Goal: Task Accomplishment & Management: Complete application form

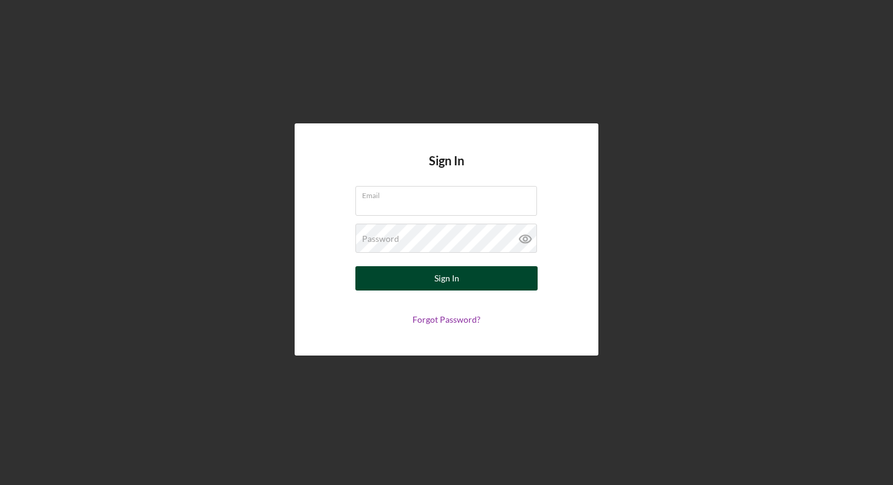
type input "[EMAIL_ADDRESS][DOMAIN_NAME]"
click at [497, 279] on button "Sign In" at bounding box center [446, 278] width 182 height 24
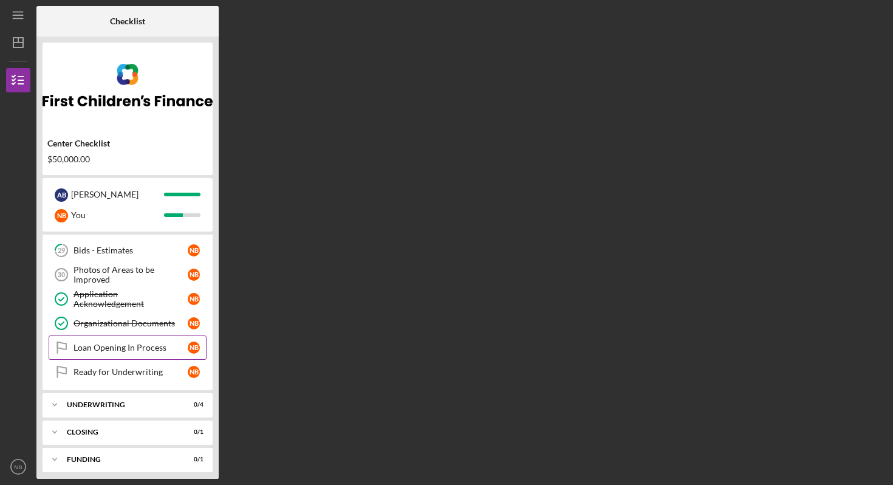
scroll to position [462, 0]
click at [99, 250] on div "Bids - Estimates" at bounding box center [131, 250] width 114 height 10
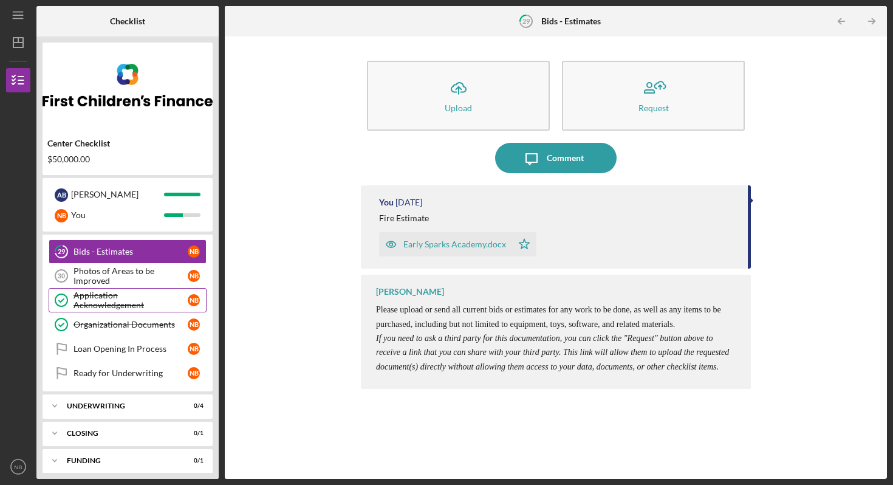
scroll to position [459, 0]
click at [112, 277] on div "Photos of Areas to be Improved" at bounding box center [131, 276] width 114 height 19
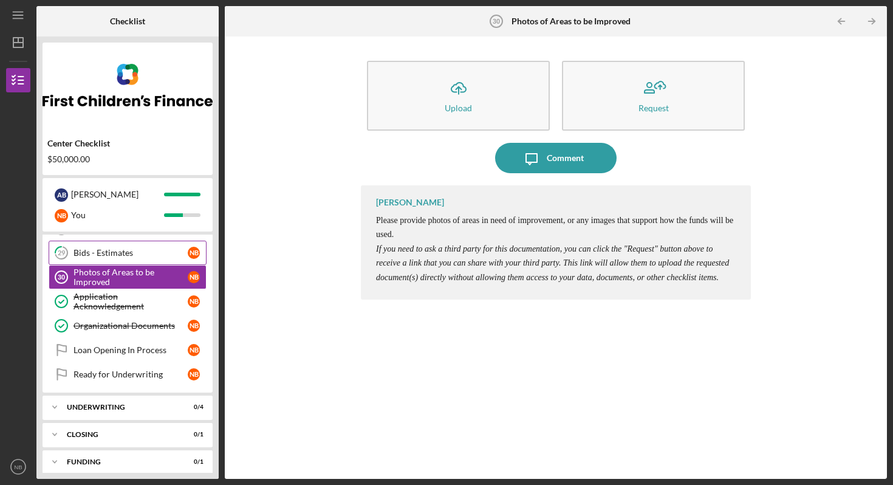
click at [98, 257] on div "Bids - Estimates" at bounding box center [131, 253] width 114 height 10
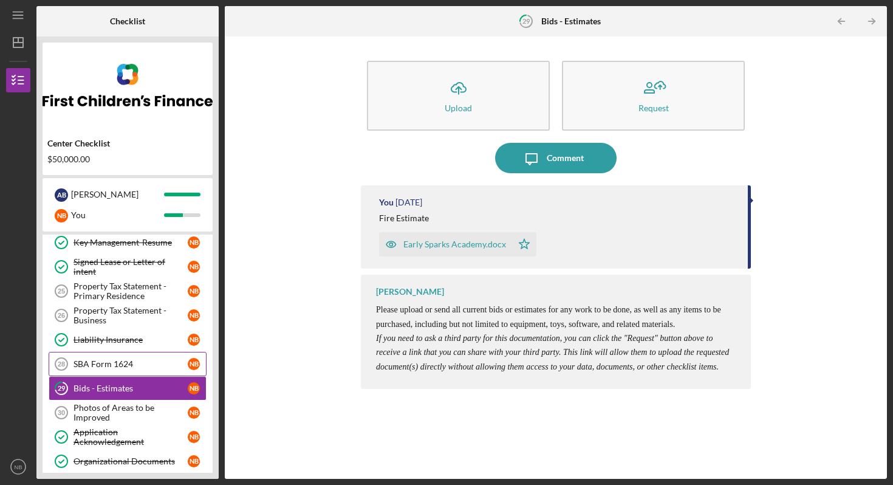
scroll to position [303, 0]
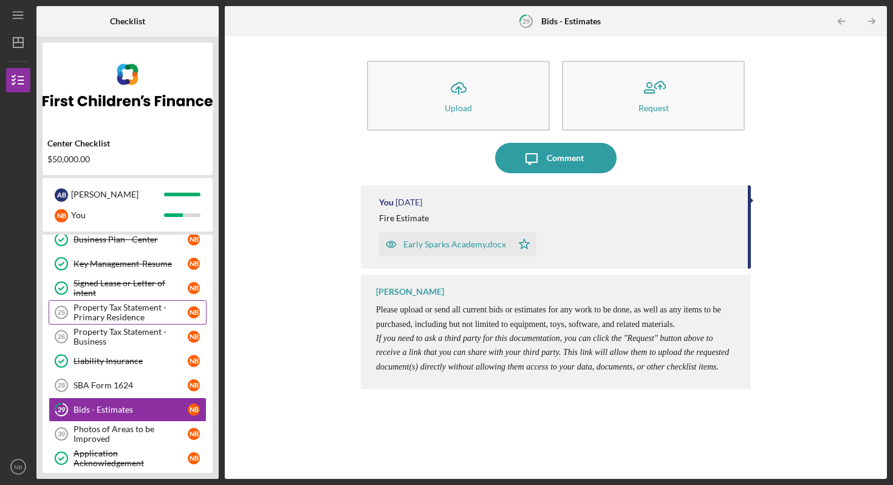
click at [97, 313] on div "Property Tax Statement - Primary Residence" at bounding box center [131, 312] width 114 height 19
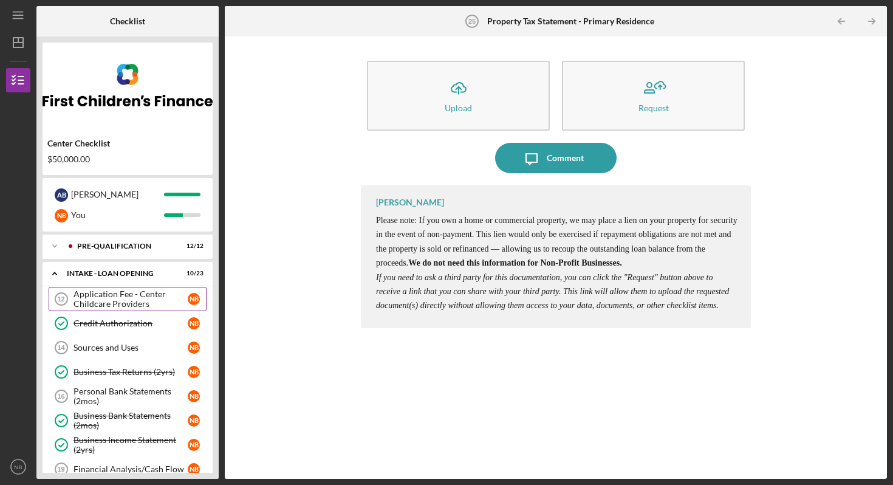
click at [137, 296] on div "Application Fee - Center Childcare Providers" at bounding box center [131, 298] width 114 height 19
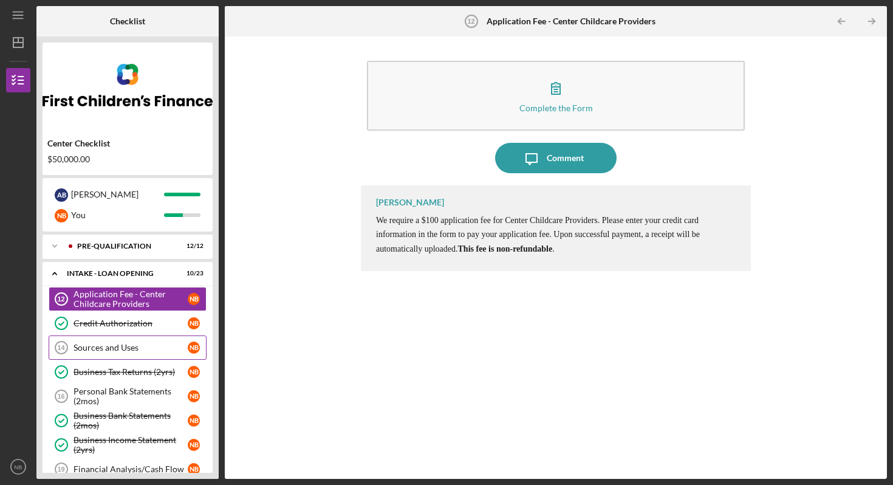
click at [109, 346] on div "Sources and Uses" at bounding box center [131, 348] width 114 height 10
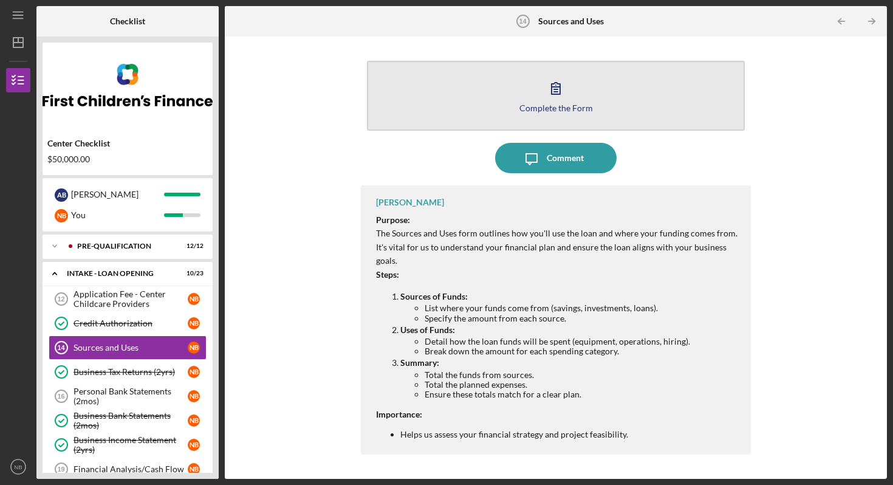
click at [584, 106] on div "Complete the Form" at bounding box center [556, 107] width 74 height 9
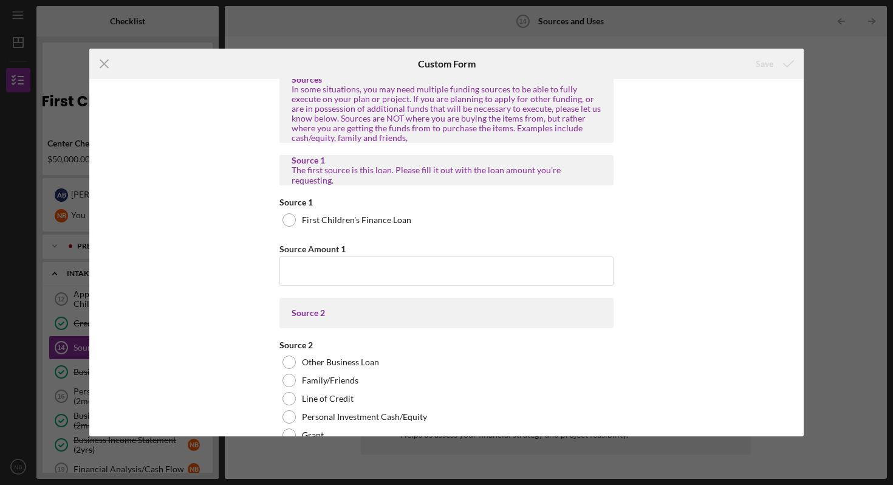
scroll to position [13, 0]
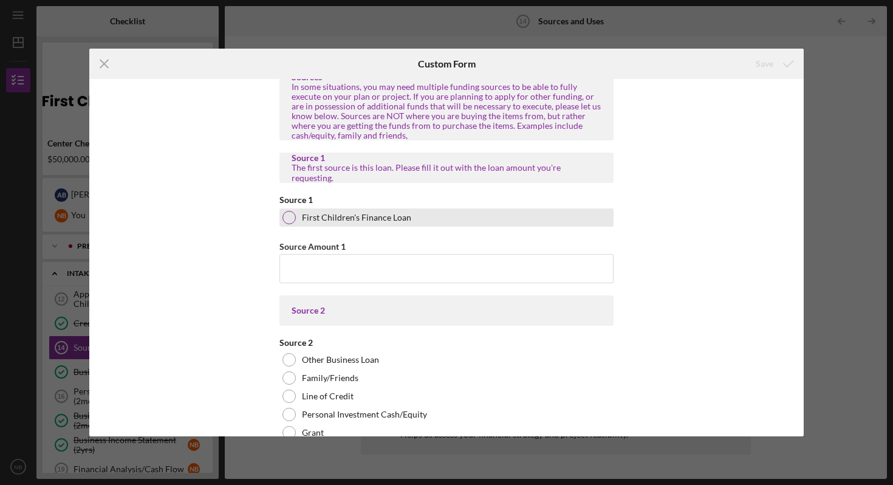
click at [285, 219] on div at bounding box center [288, 217] width 13 height 13
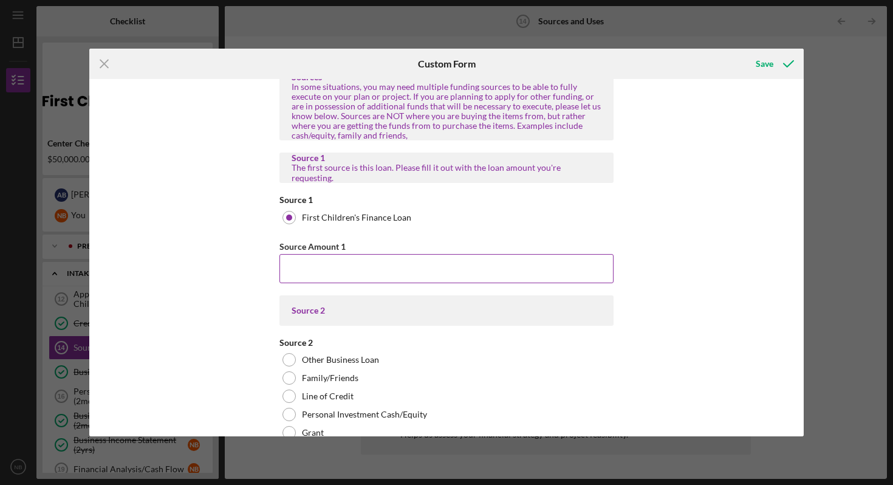
click at [338, 259] on input "Source Amount 1" at bounding box center [446, 268] width 334 height 29
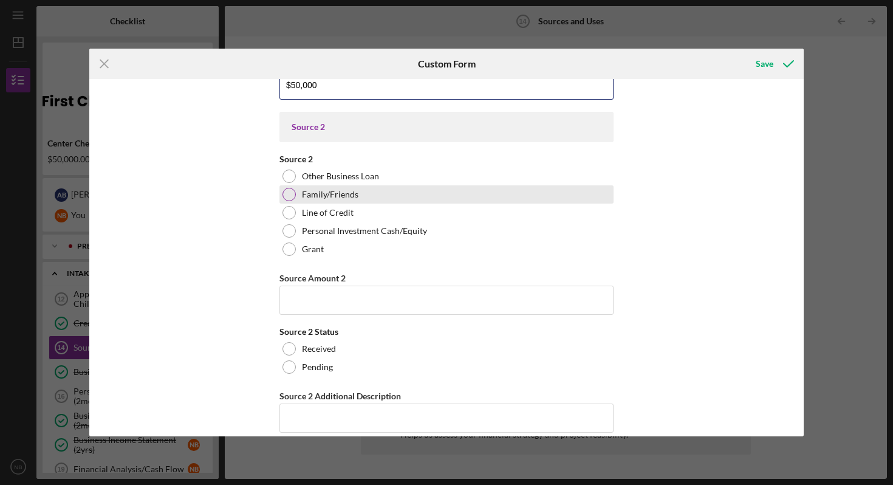
scroll to position [96, 0]
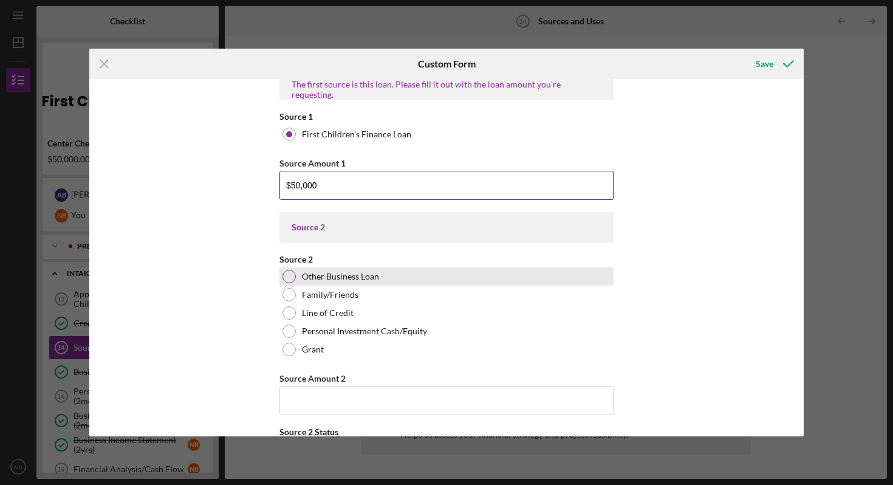
type input "$50,000"
click at [289, 273] on div at bounding box center [288, 276] width 13 height 13
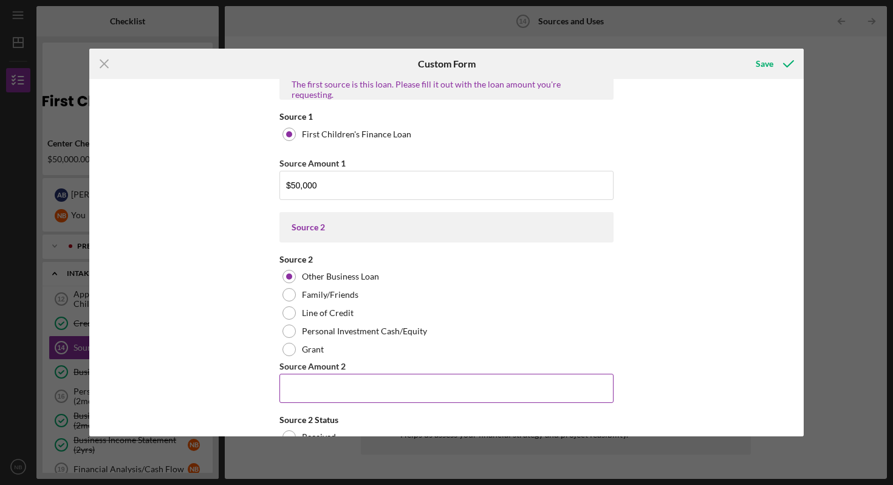
click at [351, 390] on input "Source Amount 2" at bounding box center [446, 388] width 334 height 29
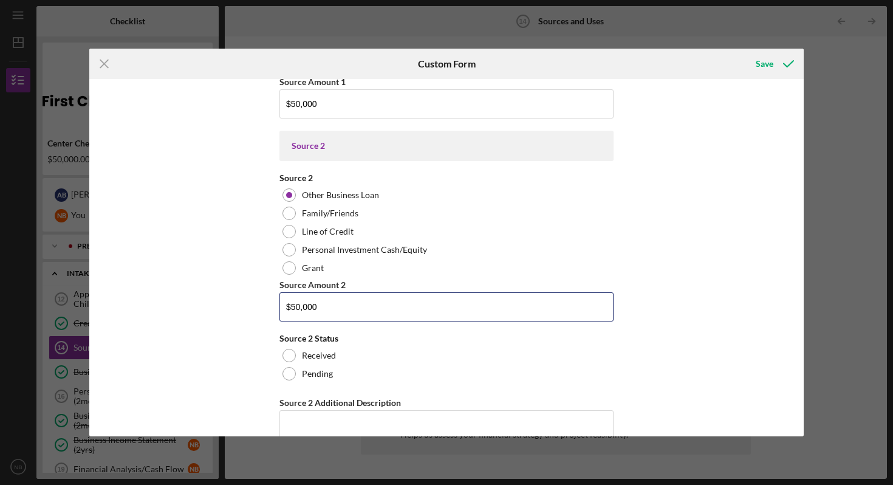
scroll to position [181, 0]
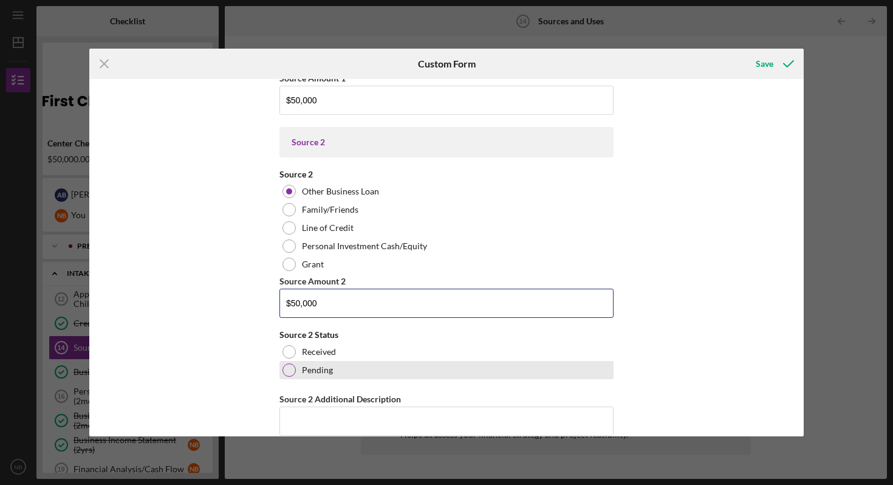
type input "$50,000"
click at [293, 369] on div at bounding box center [288, 369] width 13 height 13
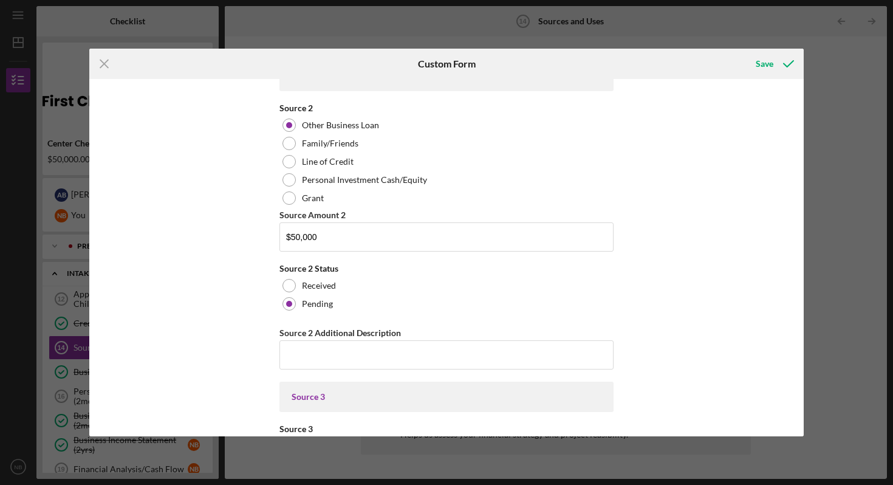
scroll to position [253, 0]
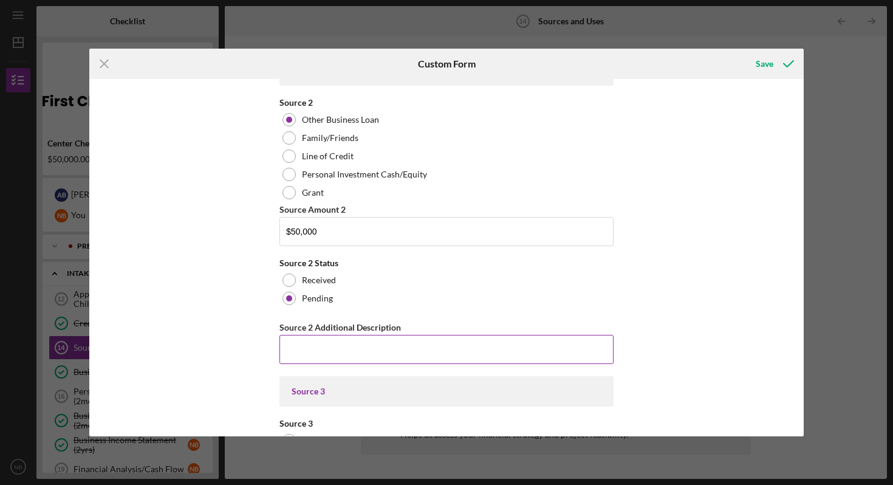
click at [354, 344] on input "Source 2 Additional Description" at bounding box center [446, 349] width 334 height 29
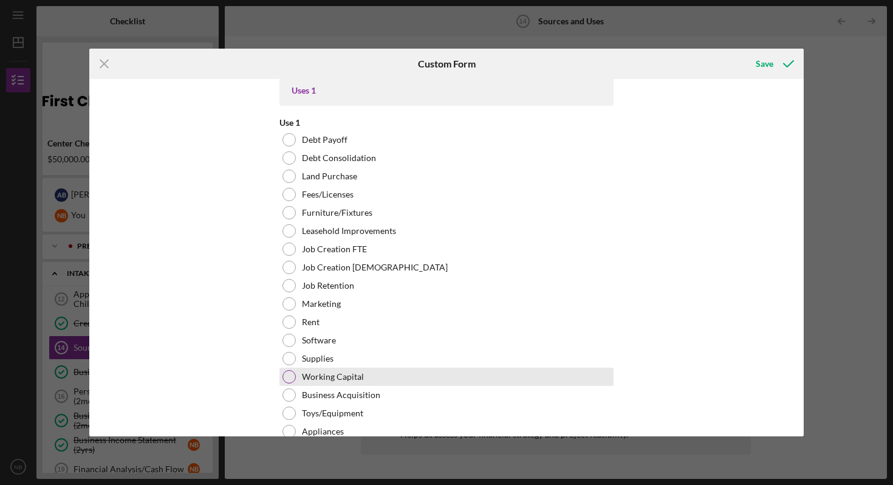
scroll to position [1426, 0]
type input "Application with Mihigan Womens Forward CDFI"
click at [290, 377] on div at bounding box center [288, 375] width 13 height 13
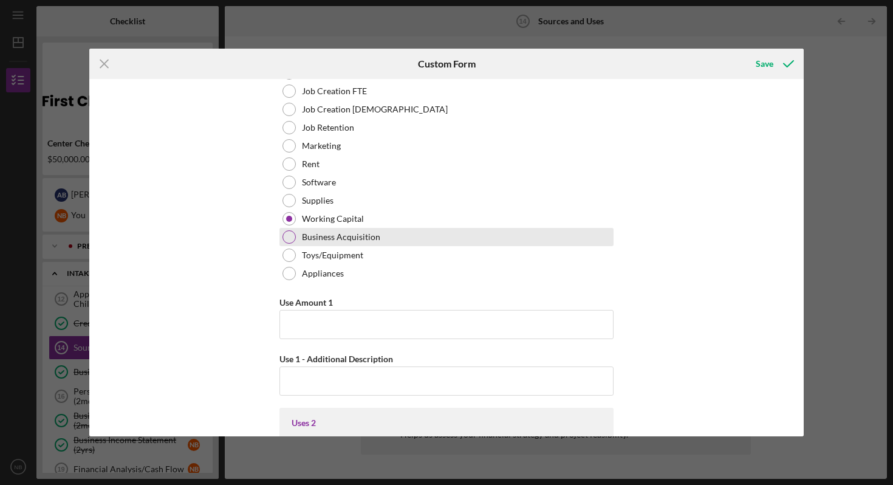
scroll to position [1587, 0]
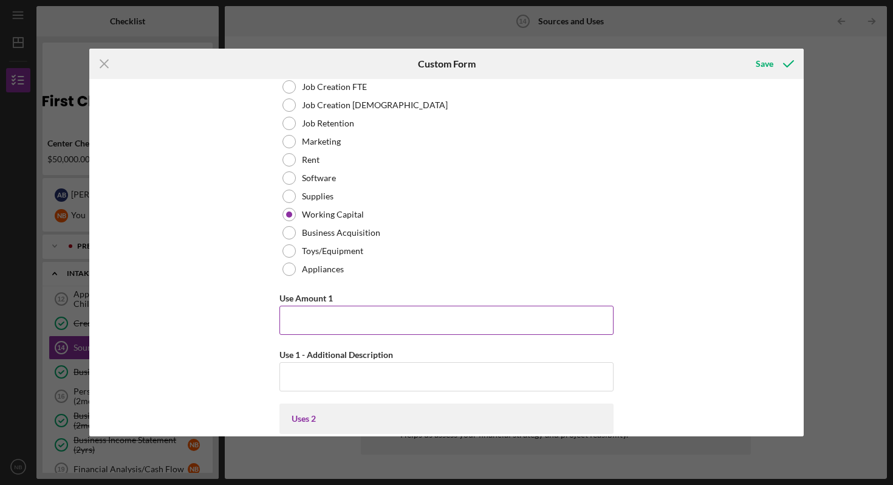
click at [363, 315] on input "Use Amount 1" at bounding box center [446, 320] width 334 height 29
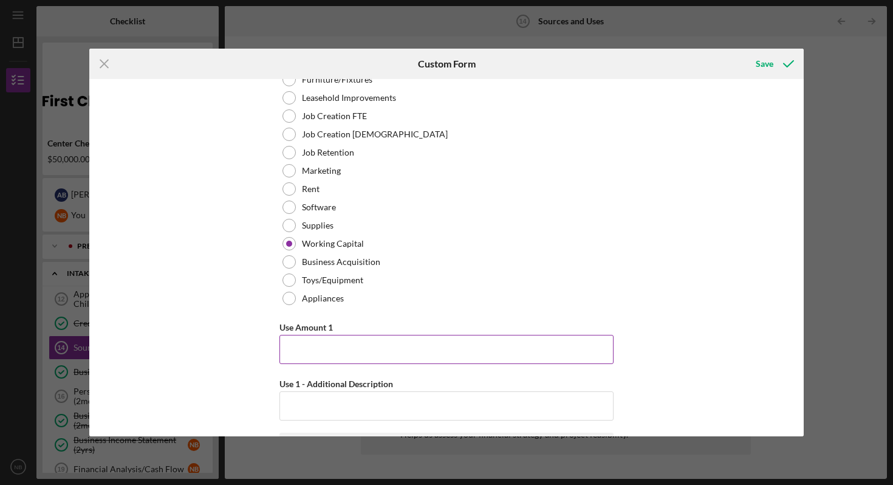
scroll to position [1582, 0]
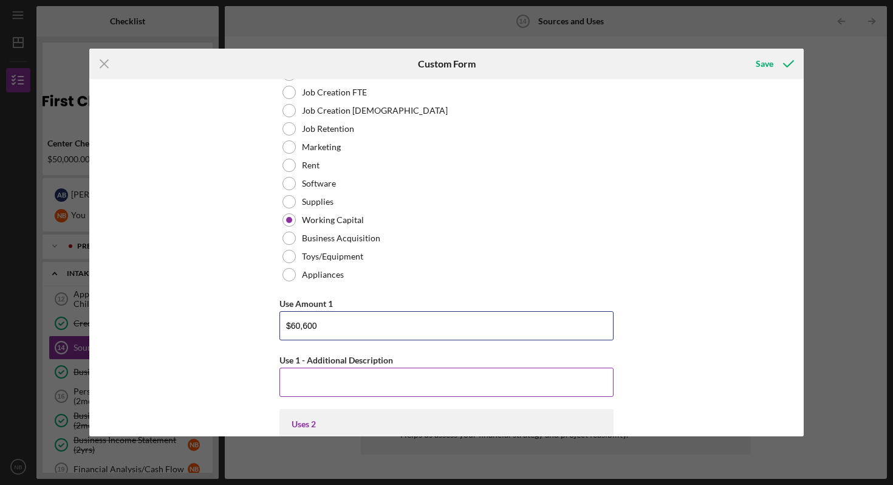
type input "$60,600"
click at [313, 387] on input "Use 1 - Additional Description" at bounding box center [446, 382] width 334 height 29
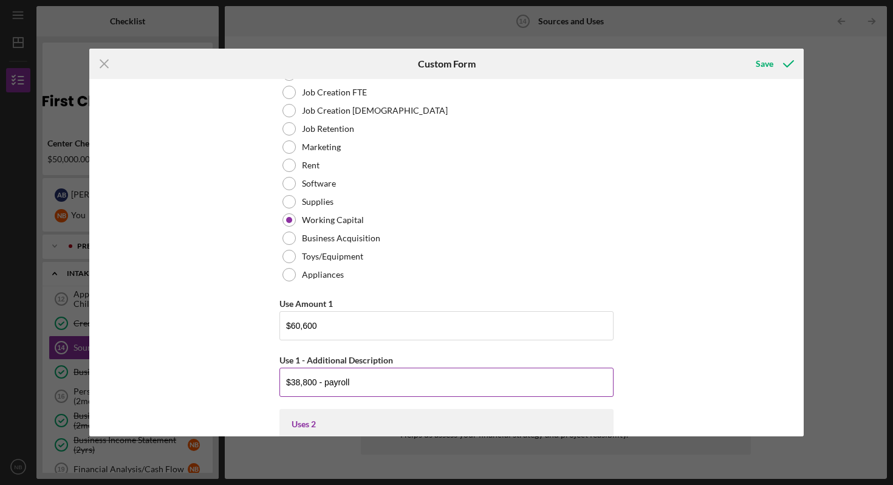
click at [744, 52] on button "Save" at bounding box center [774, 64] width 60 height 24
type input "$38,800 - payroll"
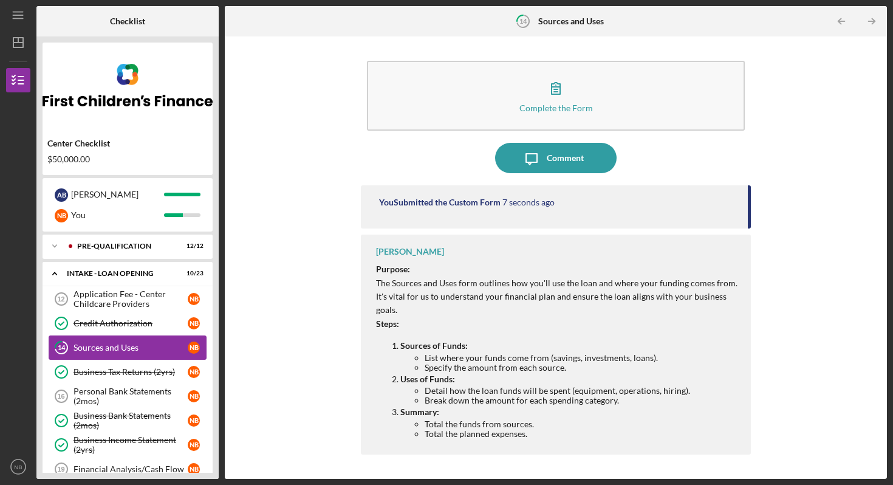
click at [146, 351] on div "Sources and Uses" at bounding box center [131, 348] width 114 height 10
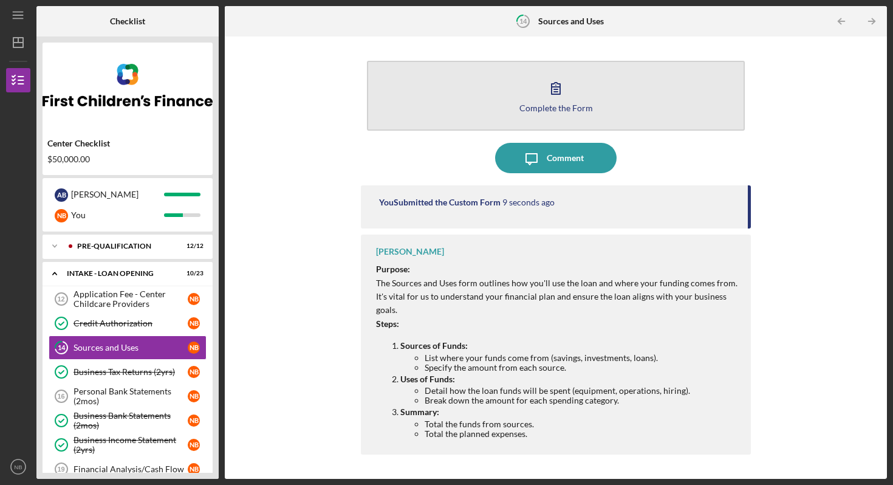
click at [547, 101] on icon "button" at bounding box center [556, 88] width 30 height 30
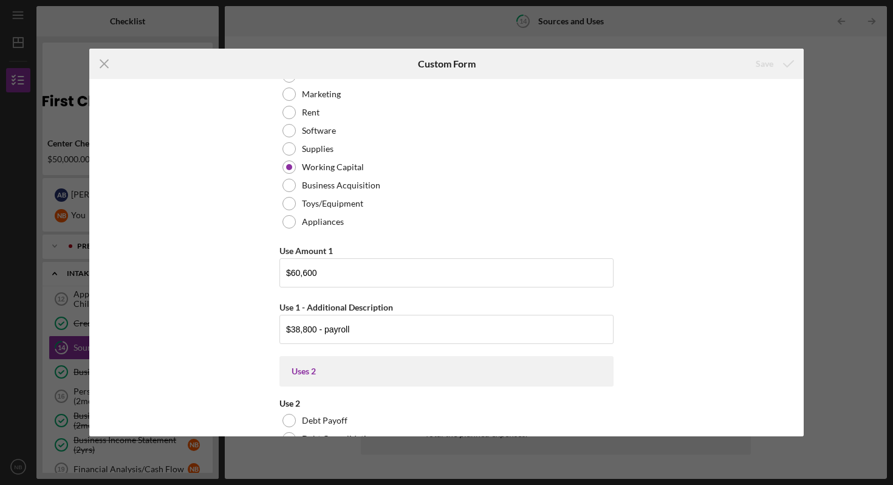
scroll to position [1649, 0]
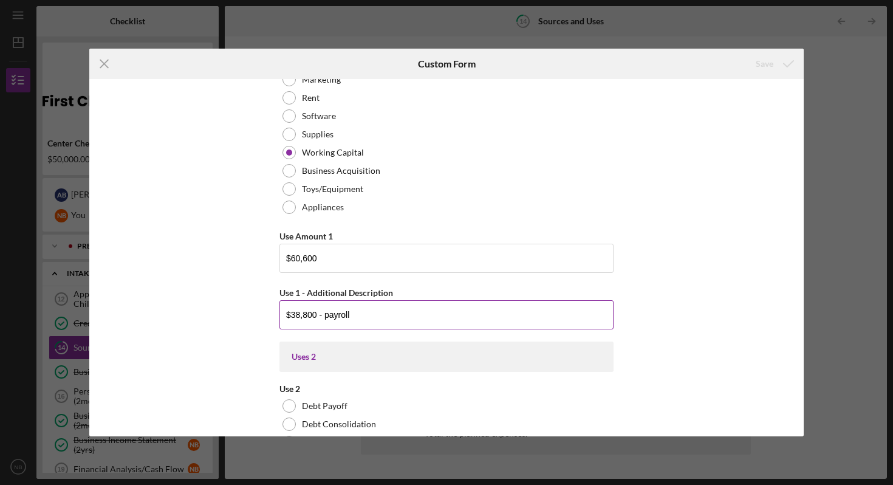
click at [375, 318] on input "$38,800 - payroll" at bounding box center [446, 314] width 334 height 29
drag, startPoint x: 296, startPoint y: 312, endPoint x: 323, endPoint y: 309, distance: 27.0
click at [296, 312] on input "$38,800 - payroll;" at bounding box center [446, 314] width 334 height 29
click at [383, 314] on input "$36,800 - payroll;" at bounding box center [446, 314] width 334 height 29
click at [352, 313] on input "$36,800 - payroll; 7600 - mortgage;" at bounding box center [446, 314] width 334 height 29
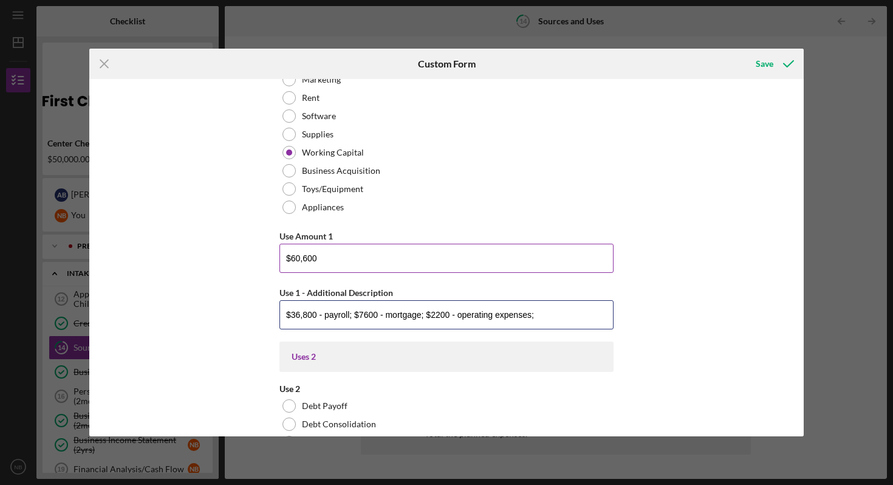
type input "$36,800 - payroll; $7600 - mortgage; $2200 - operating expenses;"
click at [296, 258] on input "$60,600" at bounding box center [446, 258] width 334 height 29
drag, startPoint x: 297, startPoint y: 256, endPoint x: 290, endPoint y: 258, distance: 7.4
click at [290, 258] on input "$60,600" at bounding box center [446, 258] width 334 height 29
type input "$46,600"
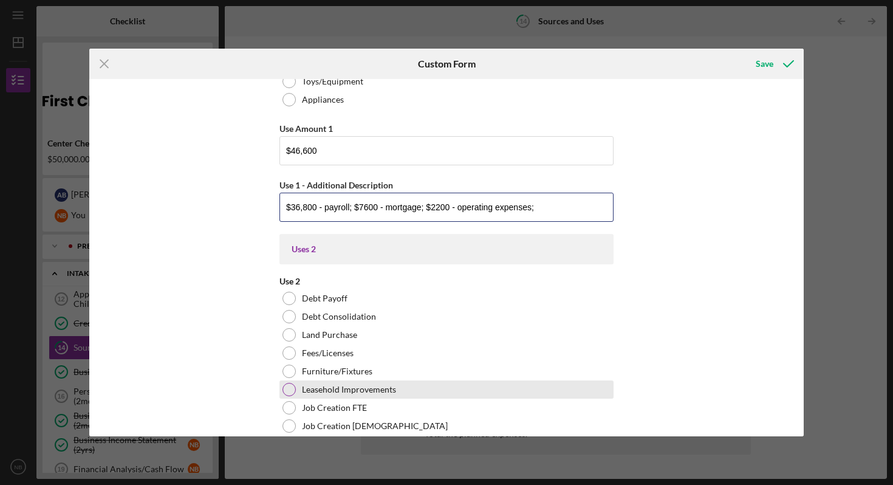
scroll to position [1763, 0]
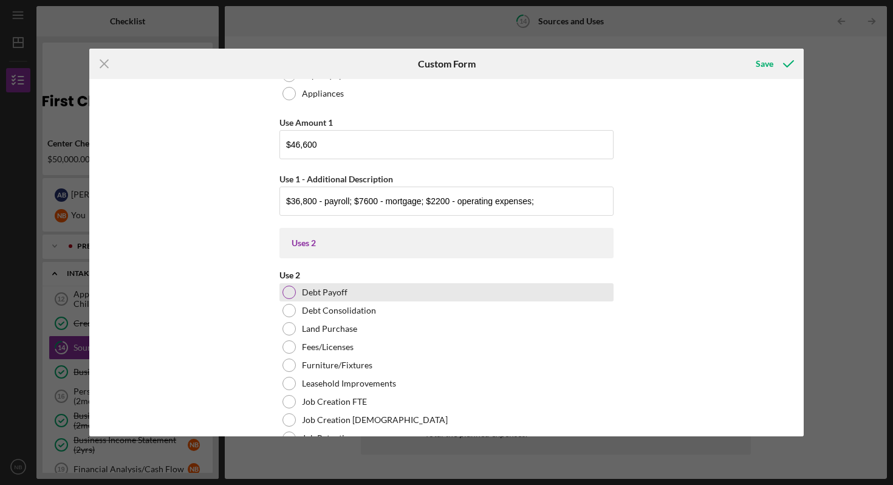
click at [399, 290] on div "Debt Payoff" at bounding box center [446, 292] width 334 height 18
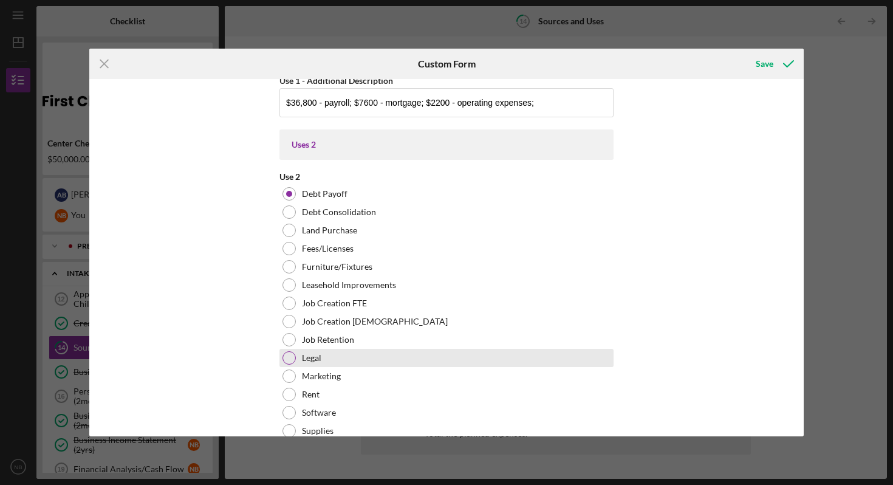
scroll to position [1864, 0]
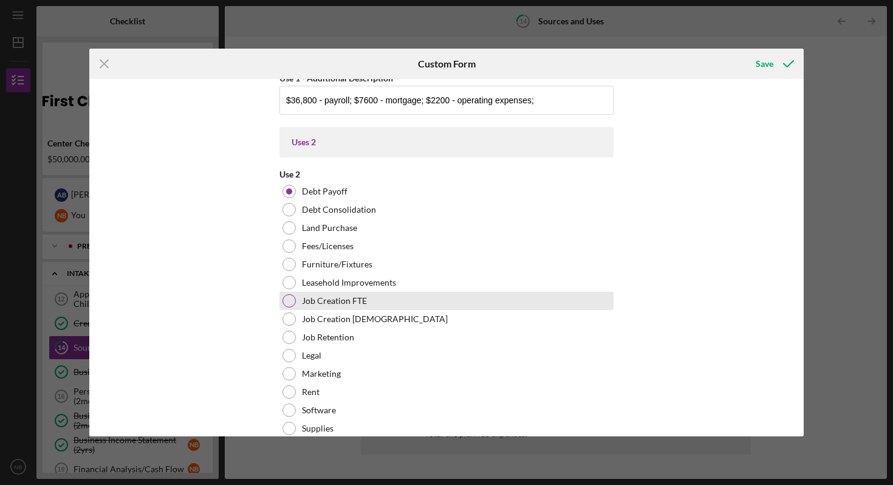
click at [292, 302] on div at bounding box center [288, 300] width 13 height 13
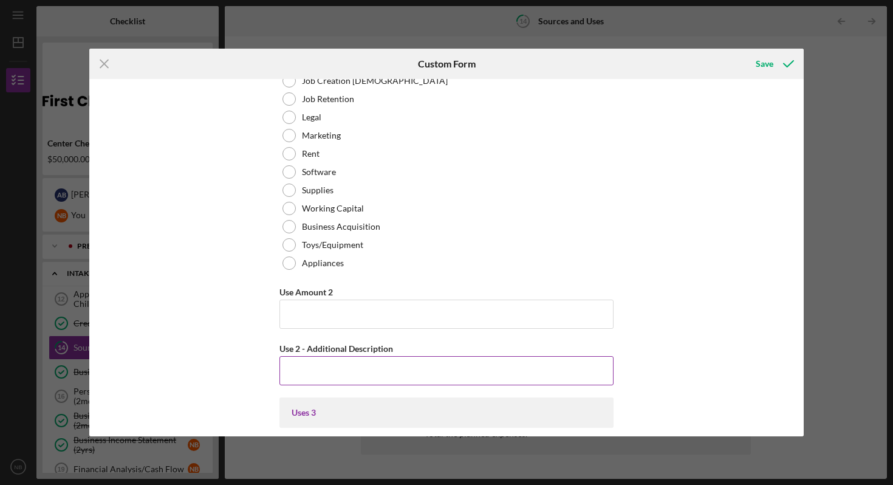
scroll to position [2108, 0]
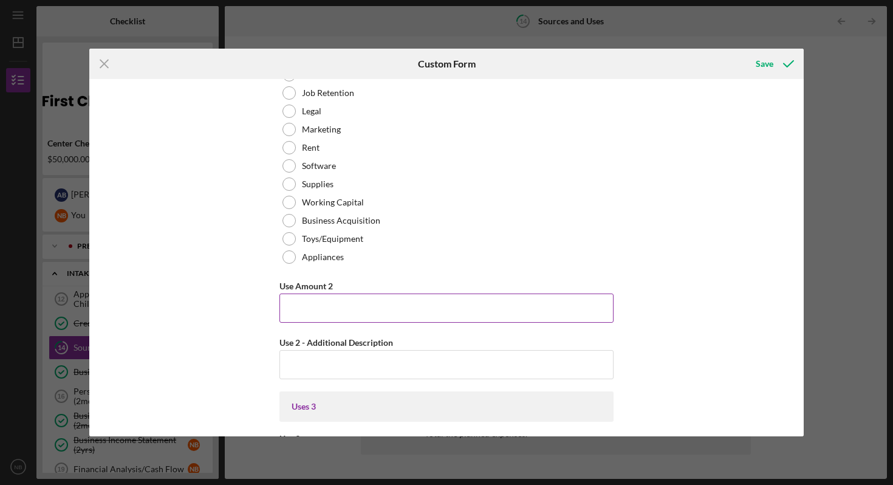
click at [304, 299] on input "Use Amount 2" at bounding box center [446, 307] width 334 height 29
type input "$10,000"
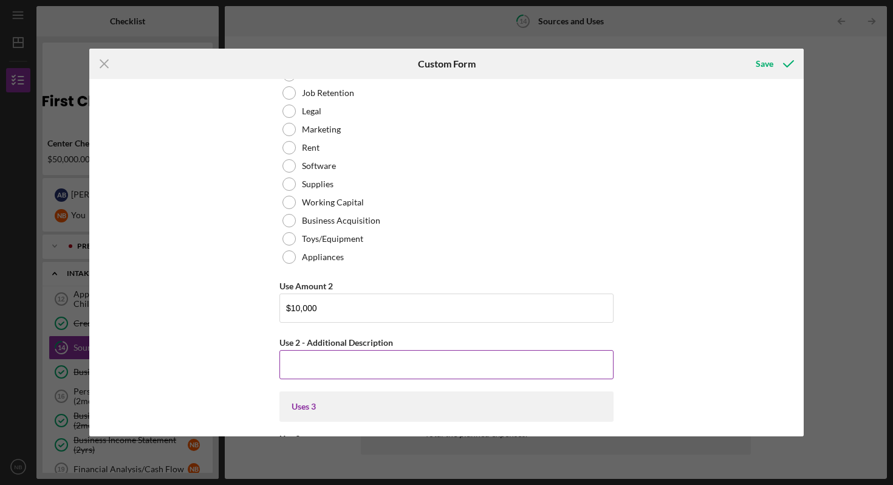
click at [360, 374] on input "Use 2 - Additional Description" at bounding box center [446, 364] width 334 height 29
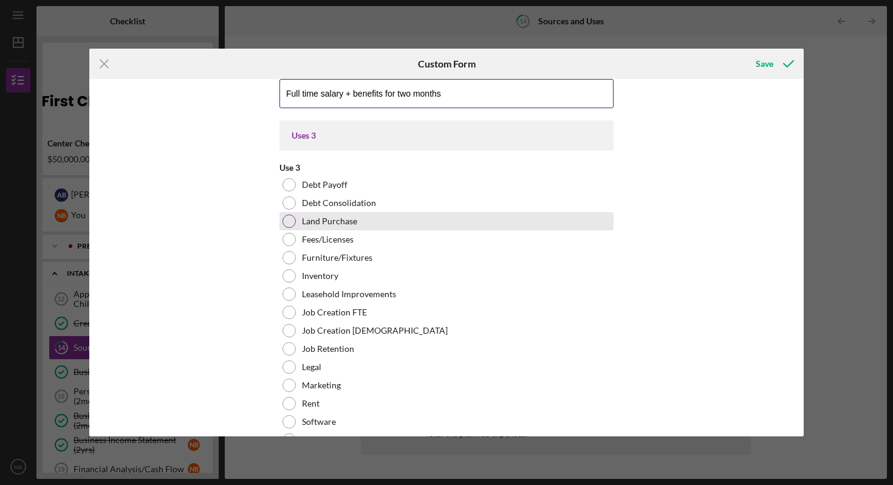
scroll to position [2379, 0]
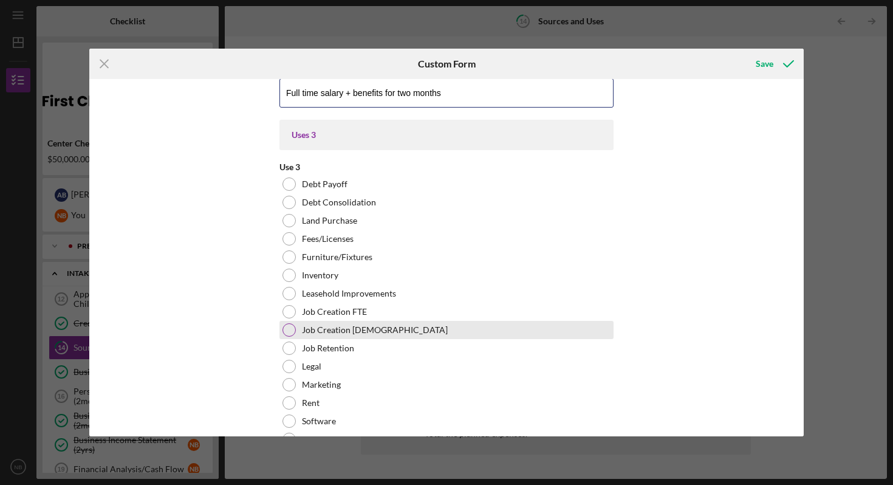
type input "Full time salary + benefits for two months"
click at [287, 328] on div at bounding box center [288, 329] width 13 height 13
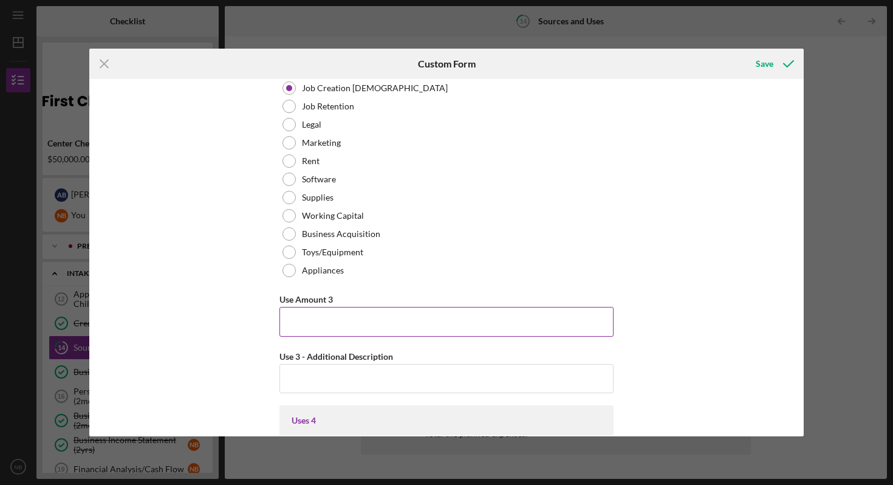
scroll to position [2626, 0]
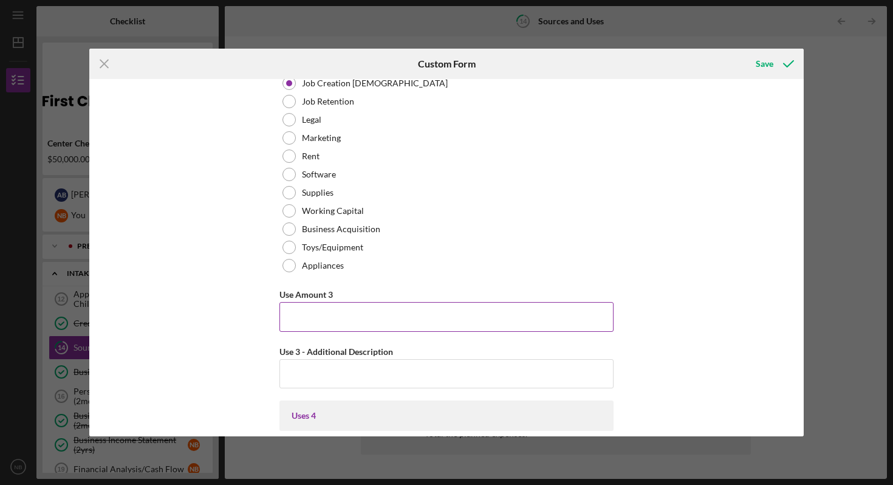
click at [335, 318] on input "Use Amount 3" at bounding box center [446, 316] width 334 height 29
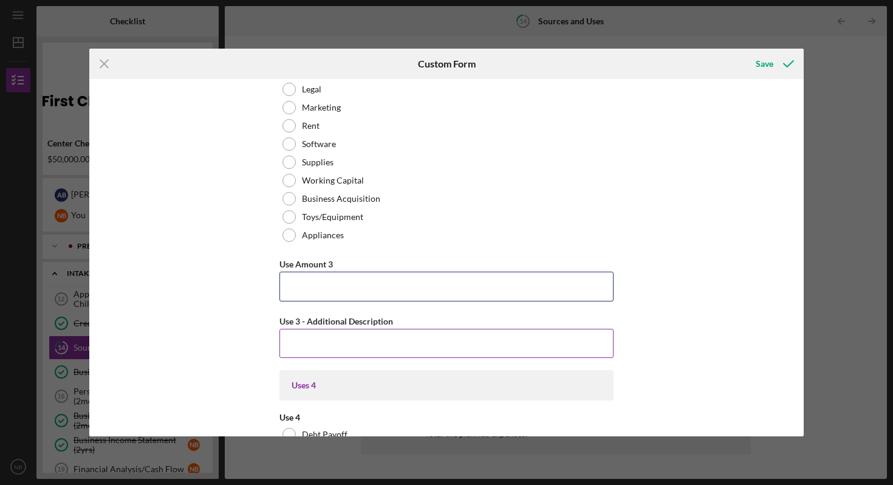
scroll to position [2659, 0]
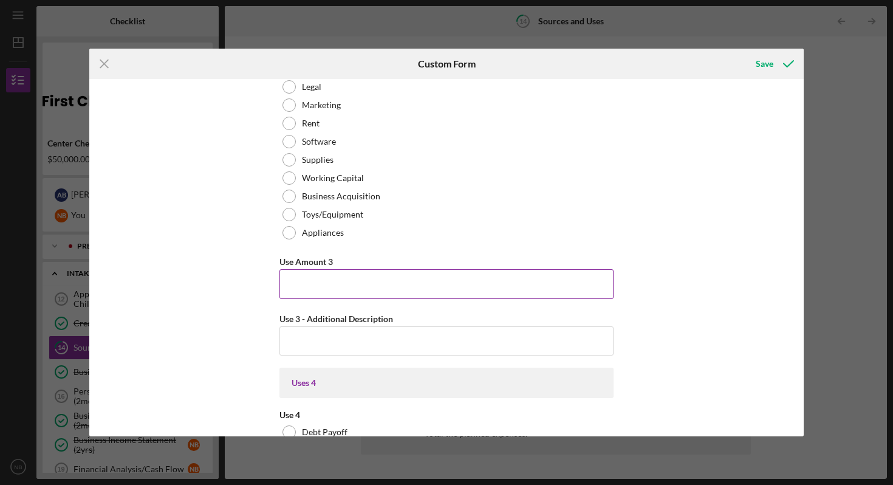
click at [320, 285] on input "Use Amount 3" at bounding box center [446, 283] width 334 height 29
type input "$5,000"
click at [337, 343] on input "Use 3 - Additional Description" at bounding box center [446, 340] width 334 height 29
type input "Part time salary for two months"
drag, startPoint x: 321, startPoint y: 282, endPoint x: 297, endPoint y: 284, distance: 24.4
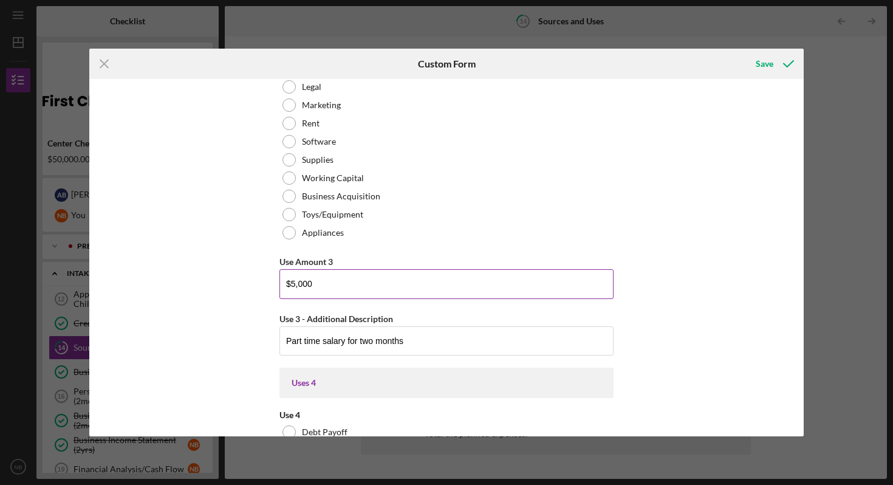
click at [296, 285] on input "$5,000" at bounding box center [446, 283] width 334 height 29
type input "$5,800"
drag, startPoint x: 405, startPoint y: 341, endPoint x: 357, endPoint y: 337, distance: 47.6
click at [357, 337] on input "Part time salary for two months" at bounding box center [446, 340] width 334 height 29
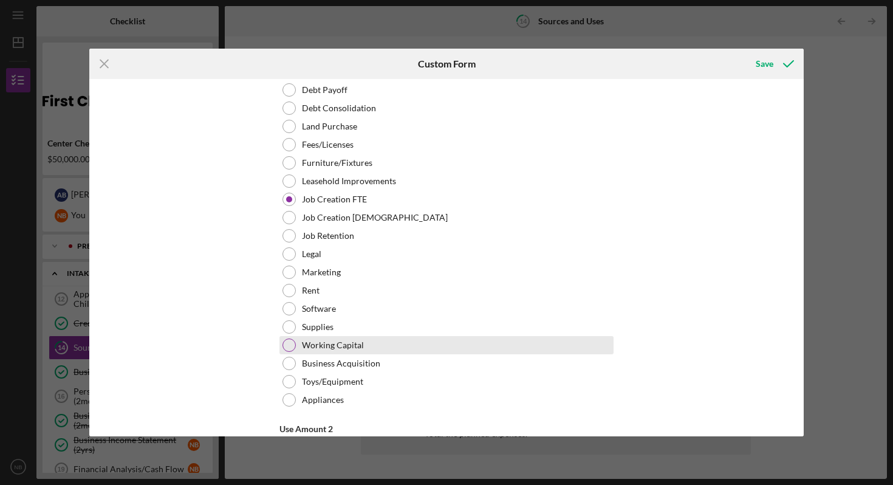
scroll to position [2154, 0]
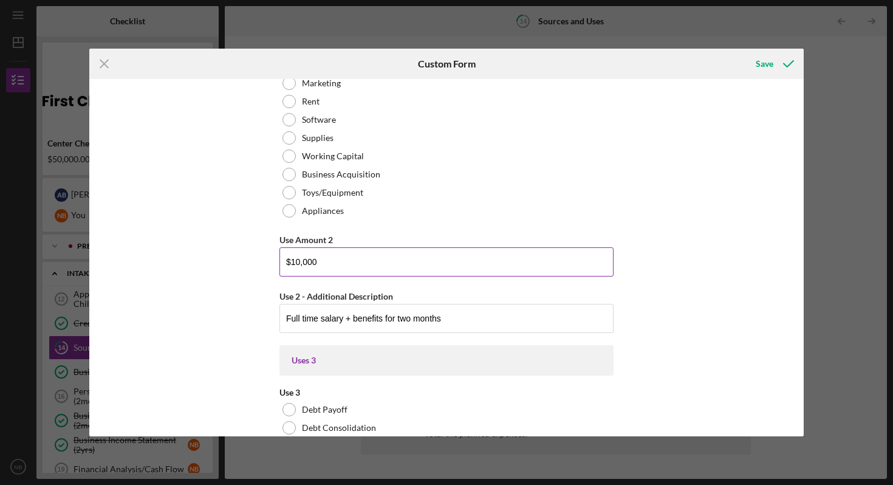
type input "Part time salary for 12 weeks"
click at [306, 261] on input "$10,000" at bounding box center [446, 261] width 334 height 29
type input "$10,800"
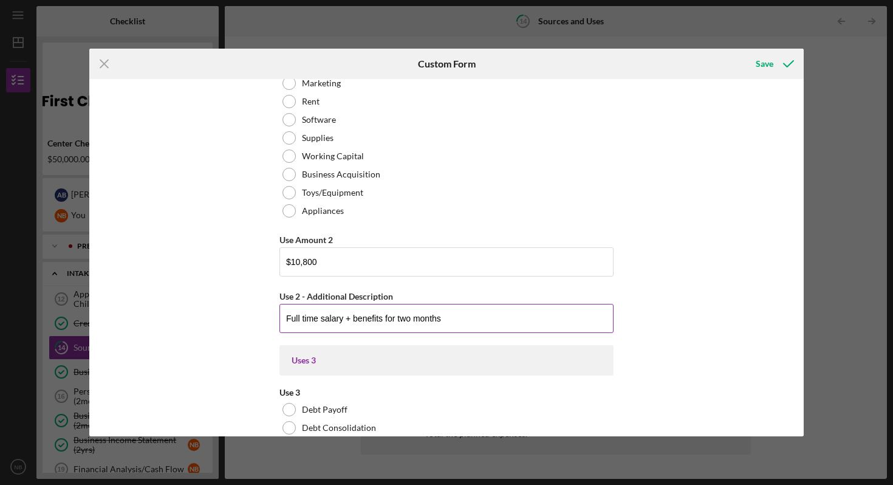
drag, startPoint x: 443, startPoint y: 317, endPoint x: 395, endPoint y: 318, distance: 47.4
click at [395, 318] on input "Full time salary + benefits for two months" at bounding box center [446, 318] width 334 height 29
type input "Full time salary + benefits for twelve weeks"
click at [649, 284] on div "Sources In some situations, you may need multiple funding sources to be able to…" at bounding box center [446, 257] width 714 height 357
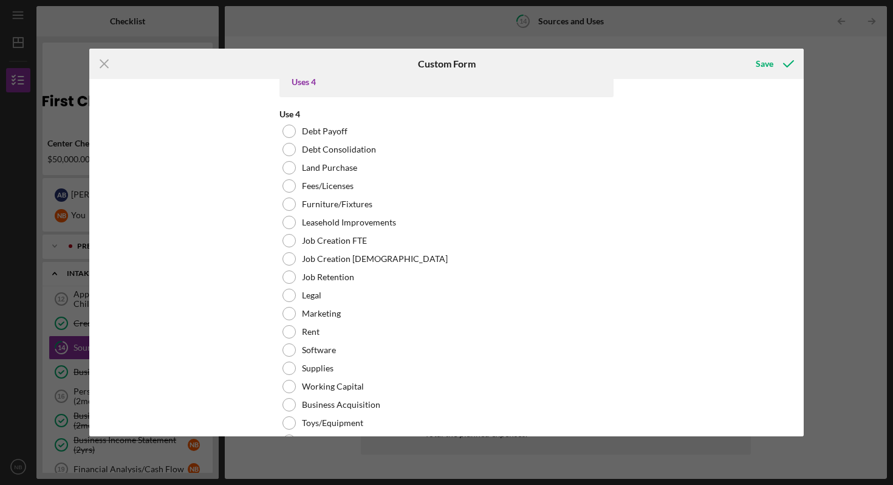
scroll to position [2960, 0]
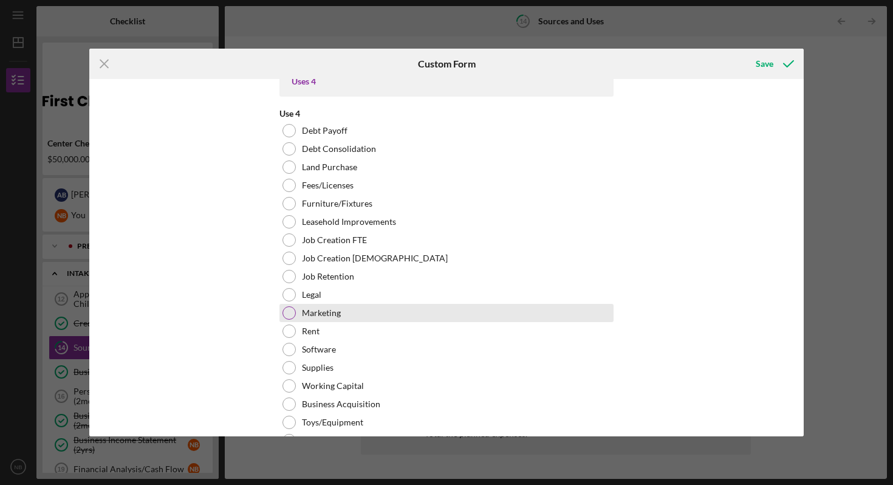
click at [293, 312] on div at bounding box center [288, 312] width 13 height 13
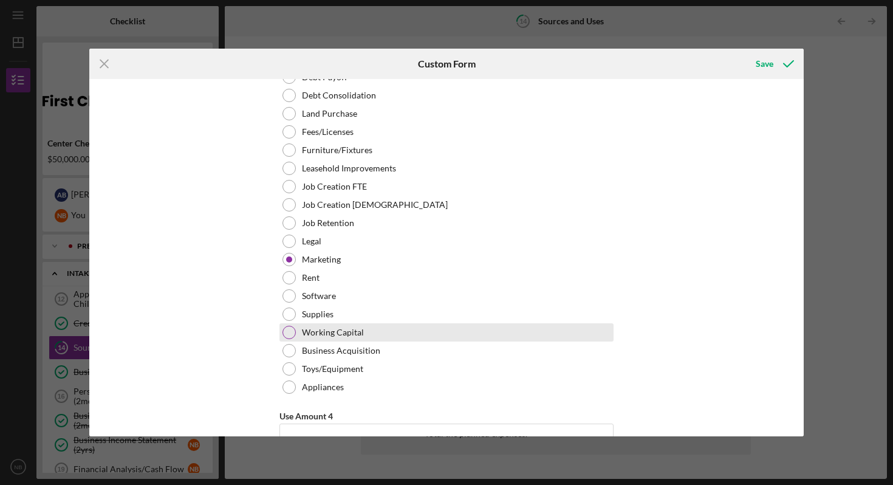
scroll to position [3171, 0]
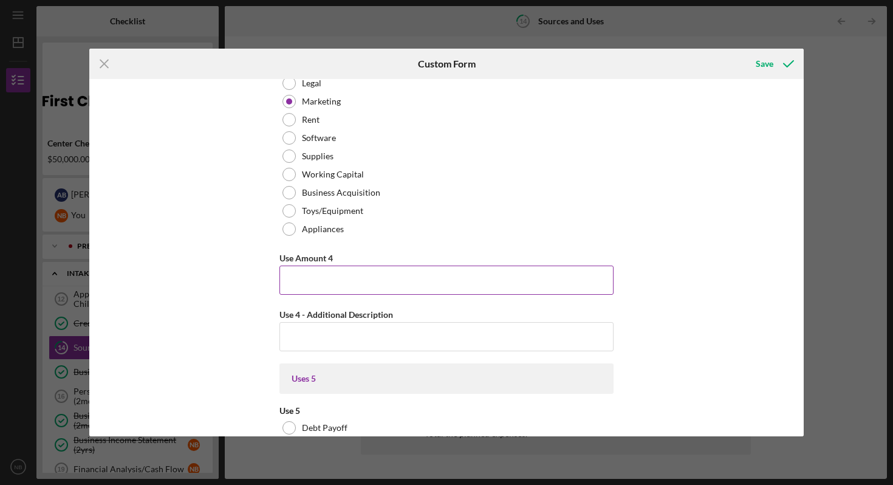
click at [306, 284] on input "Use Amount 4" at bounding box center [446, 279] width 334 height 29
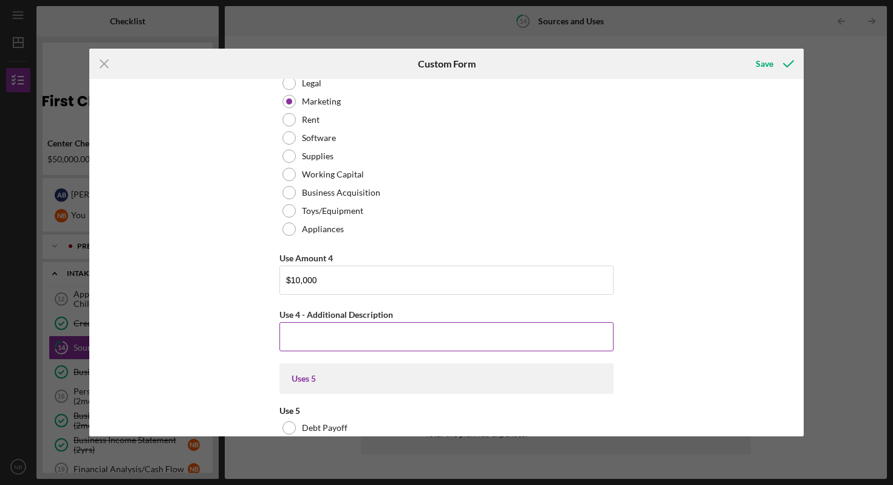
click at [335, 337] on input "Use 4 - Additional Description" at bounding box center [446, 336] width 334 height 29
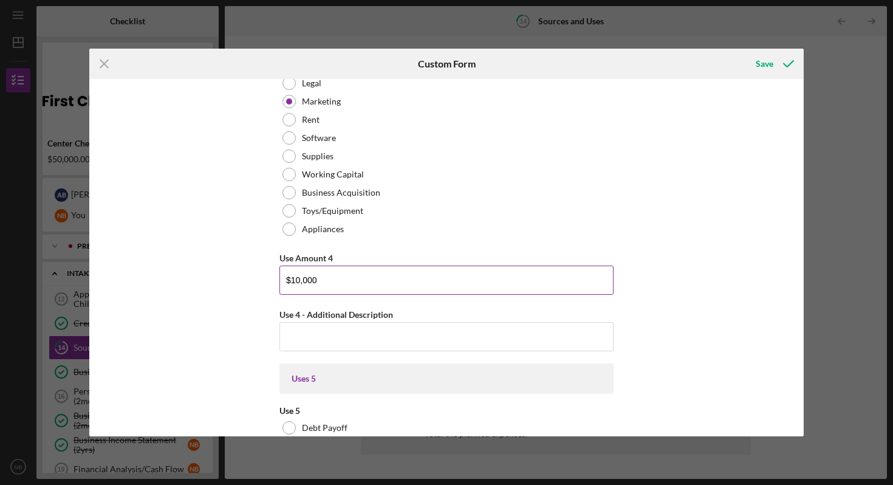
click at [299, 281] on input "$10,000" at bounding box center [446, 279] width 334 height 29
type input "$12,000"
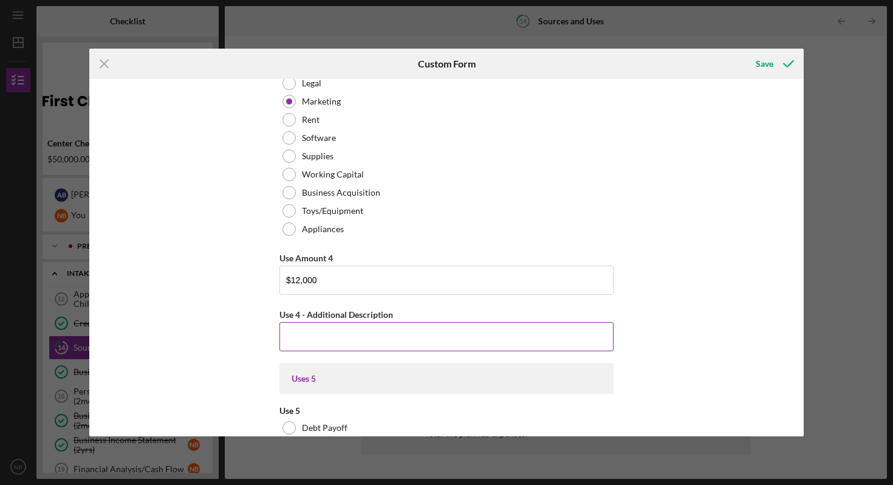
click at [372, 333] on input "Use 4 - Additional Description" at bounding box center [446, 336] width 334 height 29
type input "12 weeks of social media ads on Instagram and Facebook - $250 per week - $4000"
click at [744, 52] on button "Save" at bounding box center [774, 64] width 60 height 24
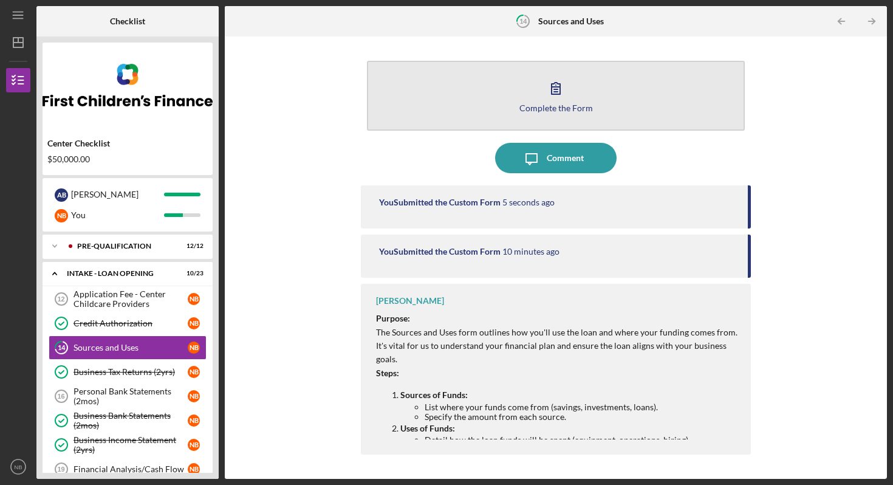
click at [555, 86] on icon "button" at bounding box center [556, 88] width 30 height 30
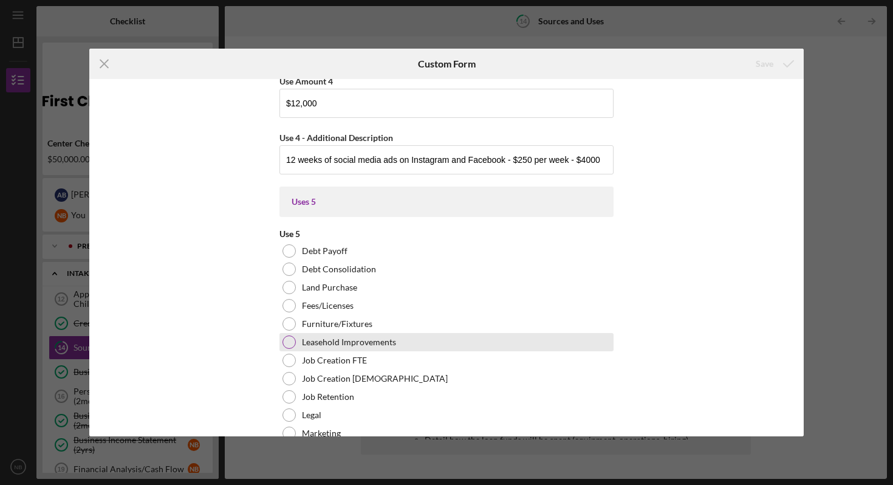
scroll to position [3356, 0]
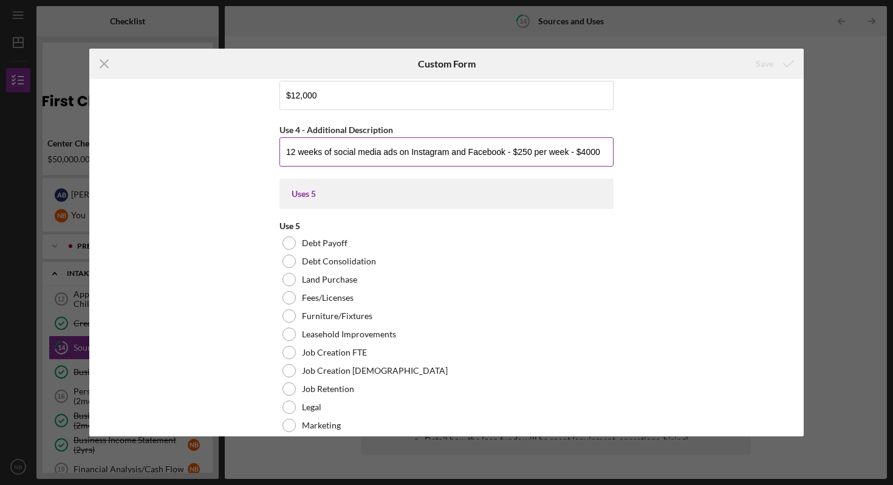
click at [597, 151] on input "12 weeks of social media ads on Instagram and Facebook - $250 per week - $4000" at bounding box center [446, 151] width 334 height 29
click at [744, 52] on button "Save" at bounding box center [774, 64] width 60 height 24
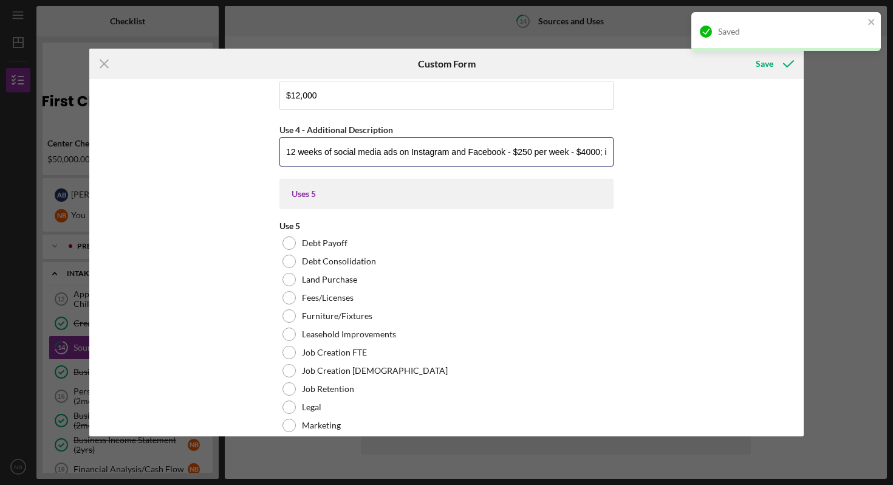
type input "12 weeks of social media ads on Instagram and Facebook - $250 per week - $4000;…"
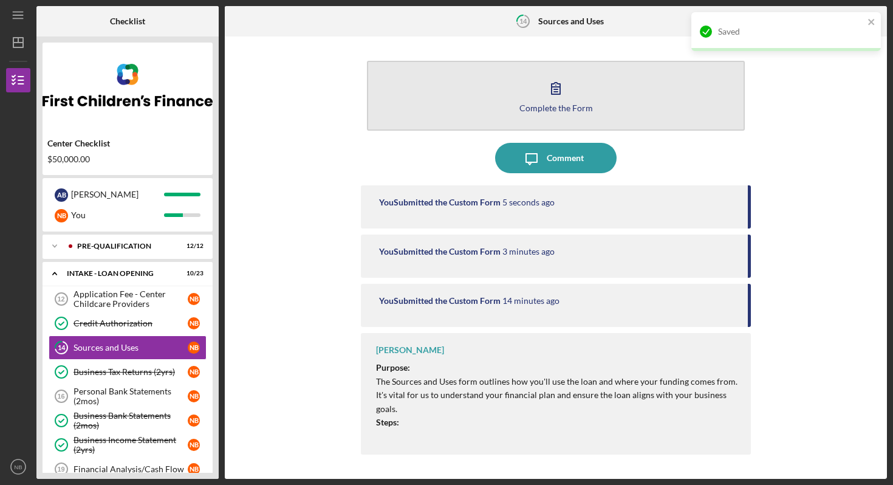
click at [579, 108] on div "Complete the Form" at bounding box center [556, 107] width 74 height 9
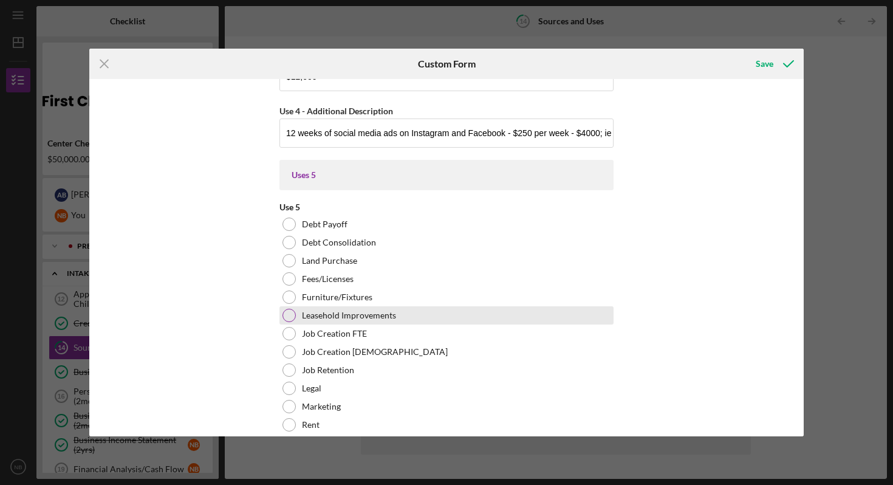
scroll to position [3226, 0]
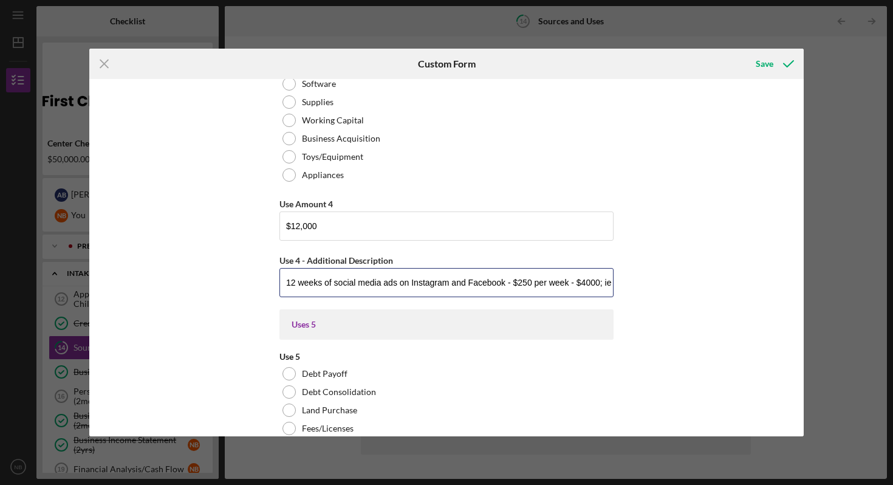
drag, startPoint x: 483, startPoint y: 288, endPoint x: 640, endPoint y: 287, distance: 156.7
click at [640, 287] on div "Sources In some situations, you may need multiple funding sources to be able to…" at bounding box center [446, 257] width 714 height 357
click at [531, 283] on input "12 weeks of social media ads on Instagram and Facebook - $250 per week - $4000;…" at bounding box center [446, 282] width 334 height 29
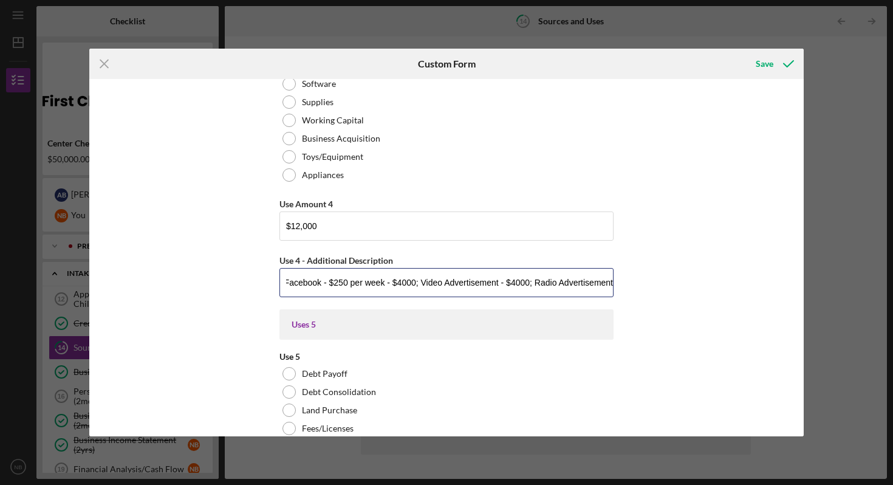
drag, startPoint x: 532, startPoint y: 282, endPoint x: 627, endPoint y: 286, distance: 94.8
click at [627, 286] on div "Sources In some situations, you may need multiple funding sources to be able to…" at bounding box center [446, 257] width 714 height 357
drag, startPoint x: 576, startPoint y: 284, endPoint x: 499, endPoint y: 282, distance: 77.2
click at [499, 282] on input "12 weeks of social media ads on Instagram and Facebook - $250 per week - $4000;…" at bounding box center [446, 282] width 334 height 29
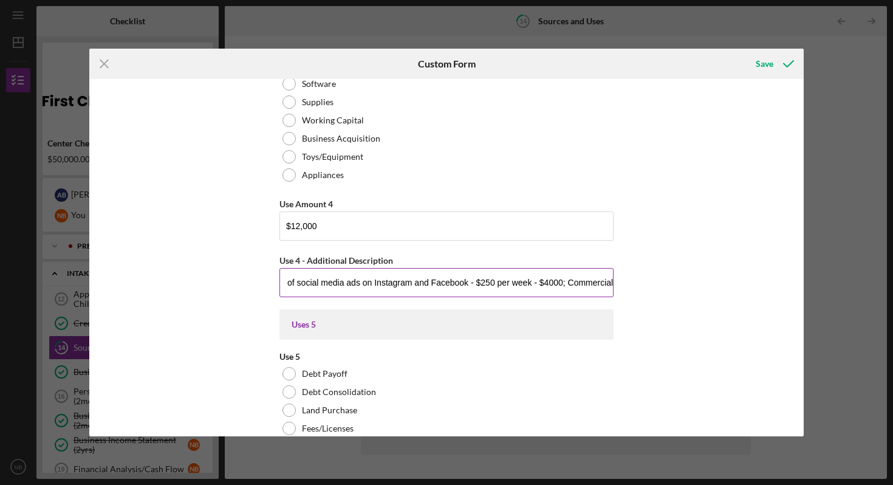
scroll to position [0, 73]
click at [606, 282] on input "12 weeks of social media ads on Instagram and Facebook - $250 per week - $4000;…" at bounding box center [446, 282] width 334 height 29
click at [592, 282] on input "12 weeks of social media ads on Instagram and Facebook - $250 per week - $4000;…" at bounding box center [446, 282] width 334 height 29
click at [338, 282] on input "12 weeks of social media ads on Instagram and Facebook - $250 per week - $4000;…" at bounding box center [446, 282] width 334 height 29
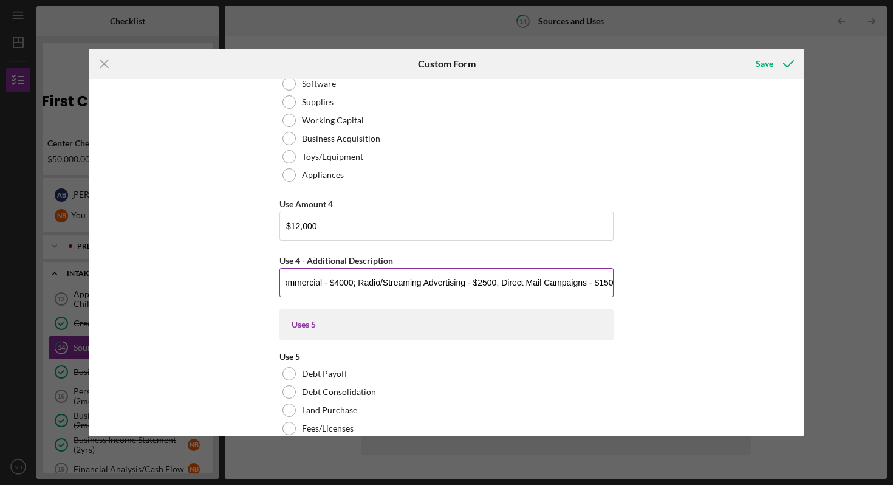
scroll to position [0, 333]
type input "12 weeks of social media ads on Instagram and Facebook - $250 per week - $3000;…"
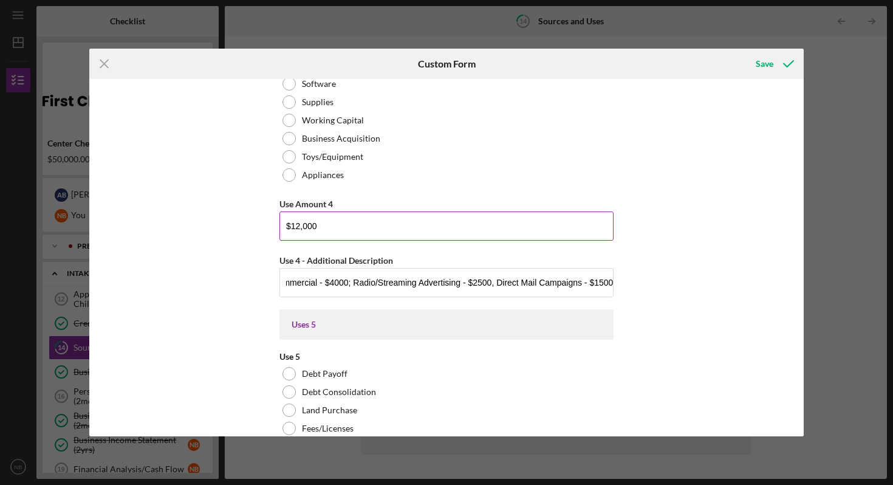
click at [296, 224] on input "$12,000" at bounding box center [446, 225] width 334 height 29
type input "$11,000"
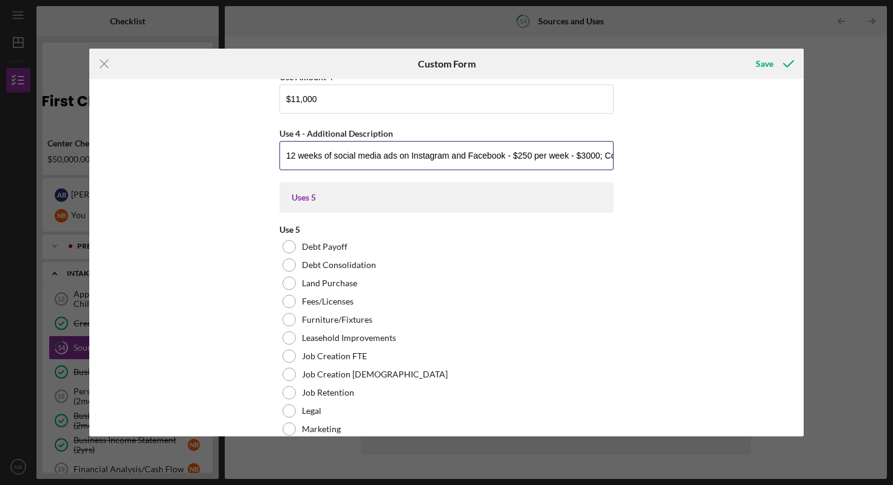
scroll to position [0, 333]
drag, startPoint x: 385, startPoint y: 158, endPoint x: 820, endPoint y: 211, distance: 438.7
click at [820, 211] on div "Icon/Menu Close Custom Form Save Sources In some situations, you may need multi…" at bounding box center [446, 242] width 893 height 485
click at [609, 155] on input "12 weeks of social media ads on Instagram and Facebook - $250 per week - $3000;…" at bounding box center [446, 155] width 334 height 29
click at [610, 155] on input "12 weeks of social media ads on Instagram and Facebook - $250 per week - $3000;…" at bounding box center [446, 155] width 334 height 29
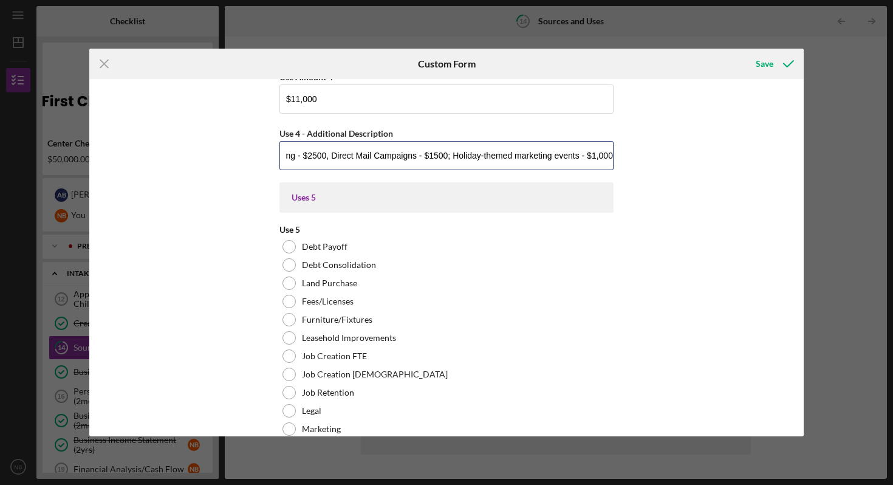
scroll to position [0, 498]
type input "12 weeks of social media ads on Instagram and Facebook - $250 per week - $3000;…"
click at [296, 97] on input "$11,000" at bounding box center [446, 98] width 334 height 29
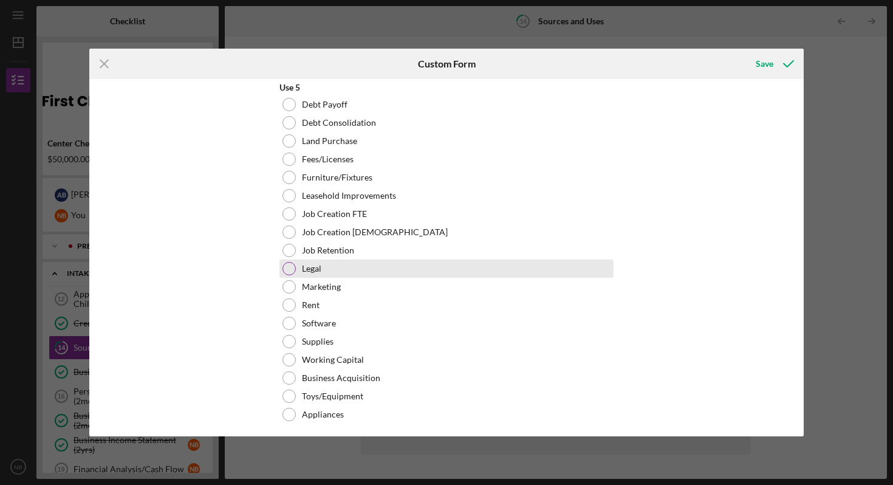
scroll to position [3497, 0]
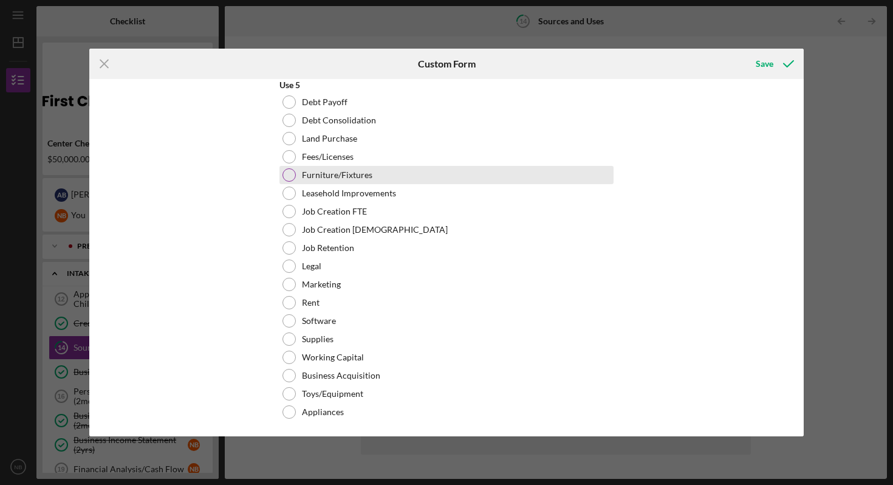
type input "$12,000"
click at [287, 180] on div at bounding box center [288, 174] width 13 height 13
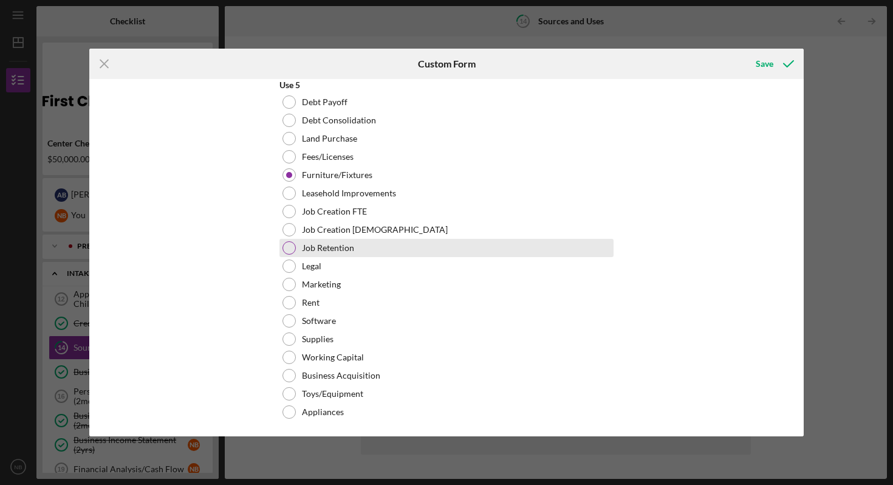
scroll to position [3652, 0]
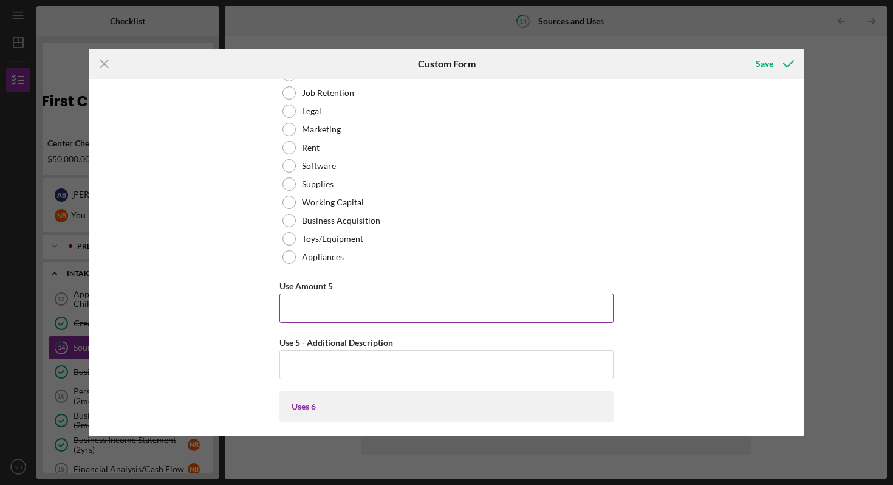
click at [337, 316] on input "Use Amount 5" at bounding box center [446, 307] width 334 height 29
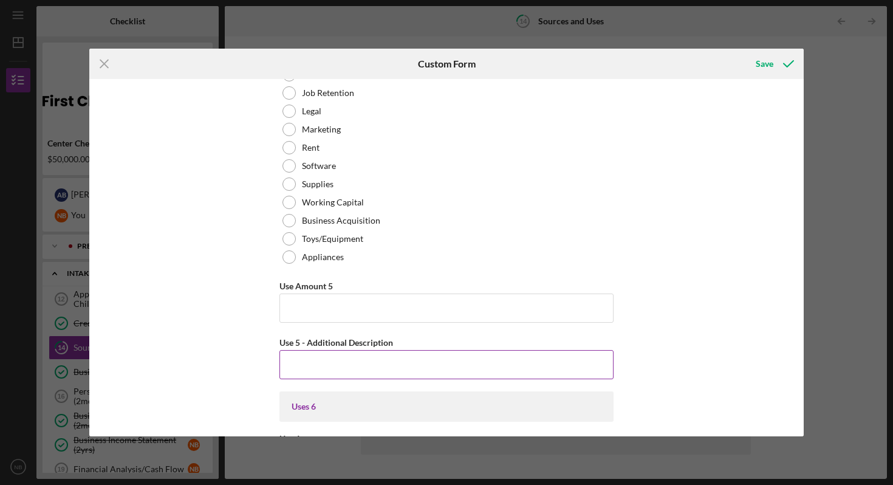
click at [330, 368] on input "Use 5 - Additional Description" at bounding box center [446, 364] width 334 height 29
type input "Fire Suppression"
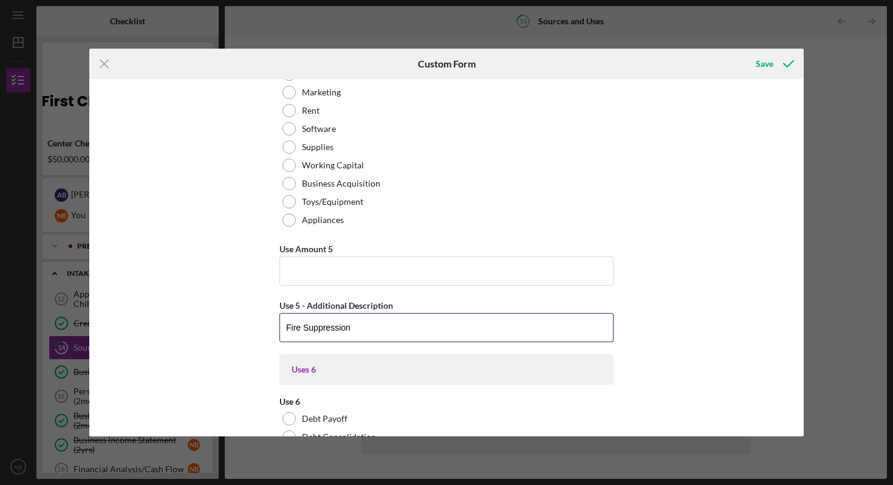
scroll to position [3784, 0]
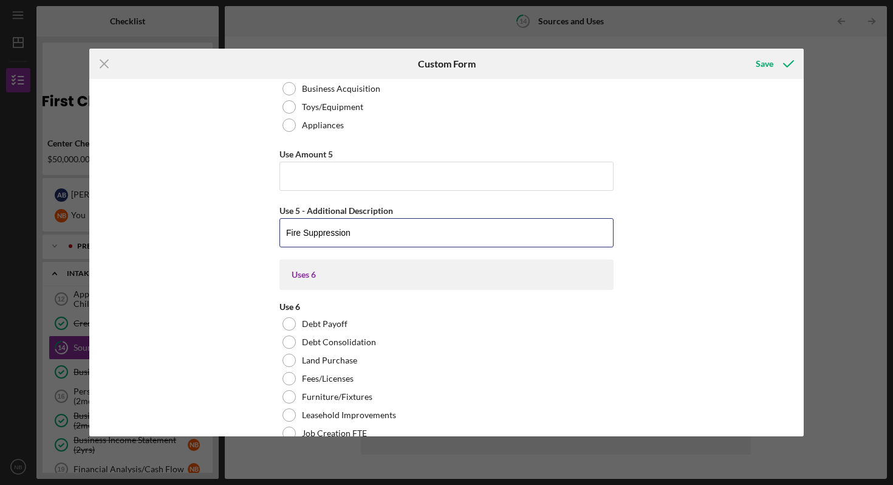
drag, startPoint x: 361, startPoint y: 224, endPoint x: 198, endPoint y: 194, distance: 166.0
click at [199, 193] on div "Sources In some situations, you may need multiple funding sources to be able to…" at bounding box center [446, 257] width 714 height 357
click at [353, 226] on input "Fire Suppression" at bounding box center [446, 232] width 334 height 29
drag, startPoint x: 354, startPoint y: 234, endPoint x: 229, endPoint y: 234, distance: 125.1
click at [246, 233] on div "Sources In some situations, you may need multiple funding sources to be able to…" at bounding box center [446, 257] width 714 height 357
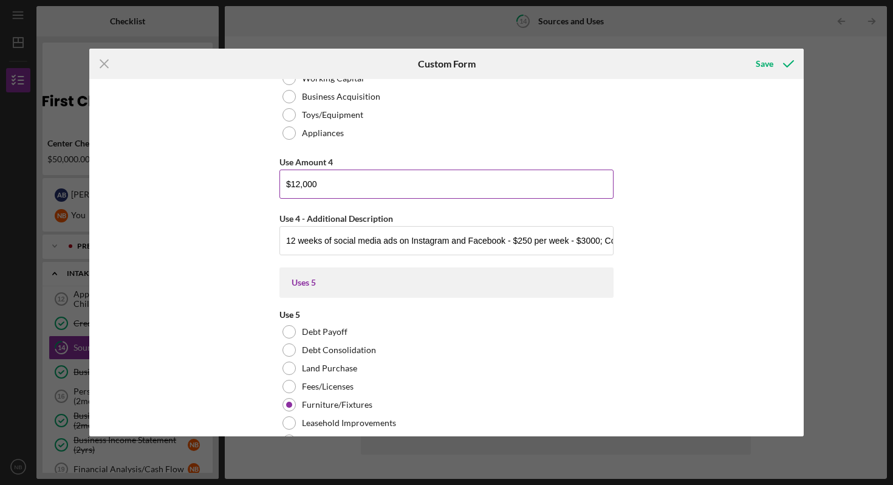
scroll to position [3270, 0]
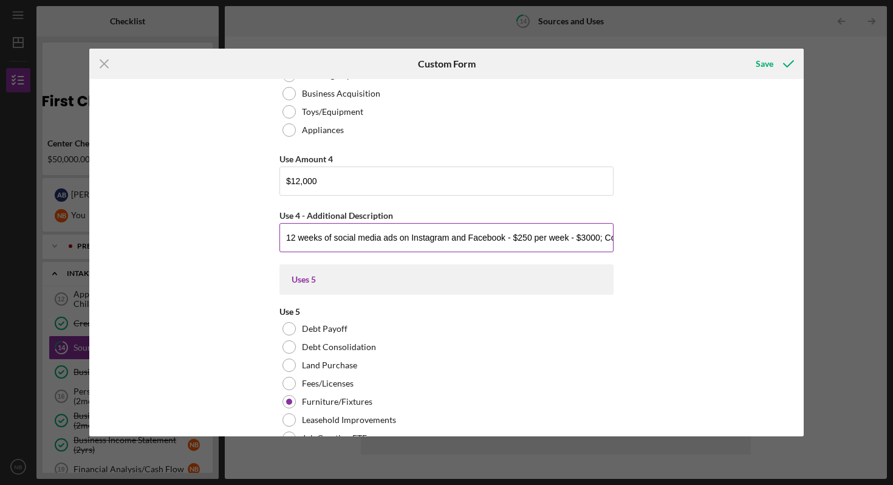
drag, startPoint x: 296, startPoint y: 236, endPoint x: 279, endPoint y: 236, distance: 17.0
click at [279, 236] on input "12 weeks of social media ads on Instagram and Facebook - $250 per week - $3000;…" at bounding box center [446, 237] width 334 height 29
click at [417, 241] on input "8 weeks of social media ads on Instagram and Facebook - $250 per week - $3000; …" at bounding box center [446, 237] width 334 height 29
drag, startPoint x: 515, startPoint y: 239, endPoint x: 556, endPoint y: 239, distance: 41.3
click at [556, 239] on input "8 weeks of social media ads on Instagram and Facebook - $250 per week - $3000; …" at bounding box center [446, 237] width 334 height 29
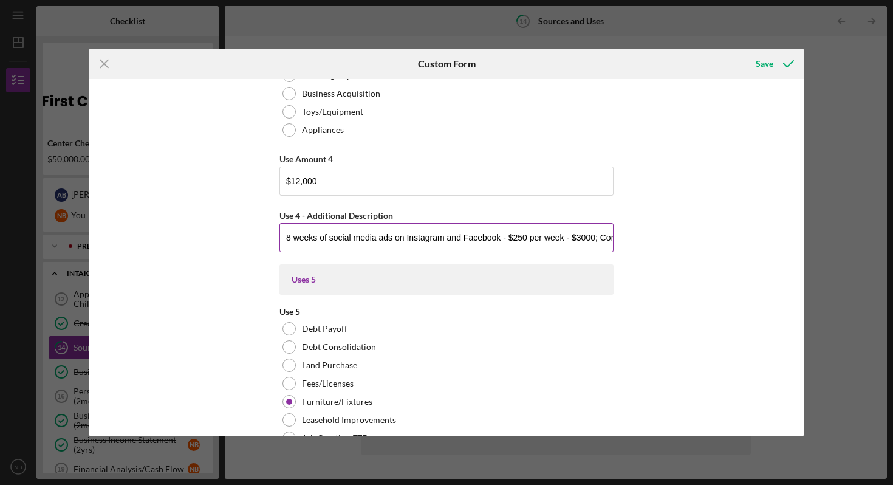
drag, startPoint x: 594, startPoint y: 236, endPoint x: 574, endPoint y: 238, distance: 20.1
click at [574, 238] on input "8 weeks of social media ads on Instagram and Facebook - $250 per week - $3000; …" at bounding box center [446, 237] width 334 height 29
click at [578, 238] on input "8 weeks of social media ads on Instagram and Facebook - $250 per week - $3000; …" at bounding box center [446, 237] width 334 height 29
drag, startPoint x: 537, startPoint y: 242, endPoint x: 666, endPoint y: 242, distance: 128.8
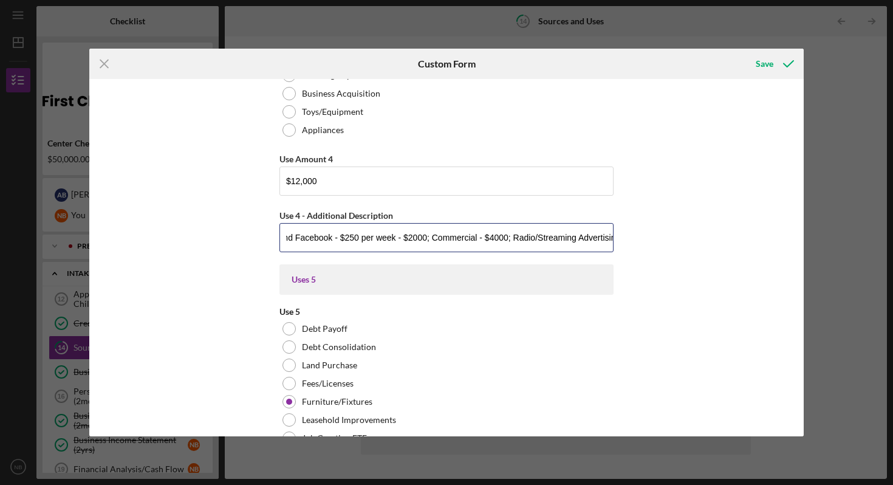
click at [666, 242] on div "Sources In some situations, you may need multiple funding sources to be able to…" at bounding box center [446, 257] width 714 height 357
click at [575, 232] on input "8 weeks of social media ads on Instagram and Facebook - $250 per week - $2000; …" at bounding box center [446, 237] width 334 height 29
click at [470, 234] on input "8 weeks of social media ads on Instagram and Facebook - $250 per week - $2000; …" at bounding box center [446, 237] width 334 height 29
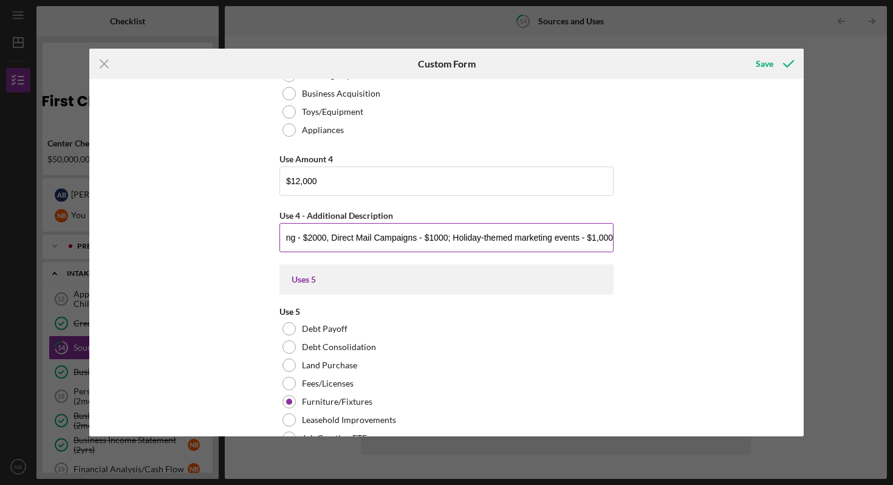
drag, startPoint x: 609, startPoint y: 238, endPoint x: 592, endPoint y: 237, distance: 17.7
click at [592, 237] on input "8 weeks of social media ads on Instagram and Facebook - $250 per week - $2000; …" at bounding box center [446, 237] width 334 height 29
drag, startPoint x: 468, startPoint y: 240, endPoint x: 306, endPoint y: 233, distance: 161.7
click at [306, 233] on input "8 weeks of social media ads on Instagram and Facebook - $250 per week - $2000; …" at bounding box center [446, 237] width 334 height 29
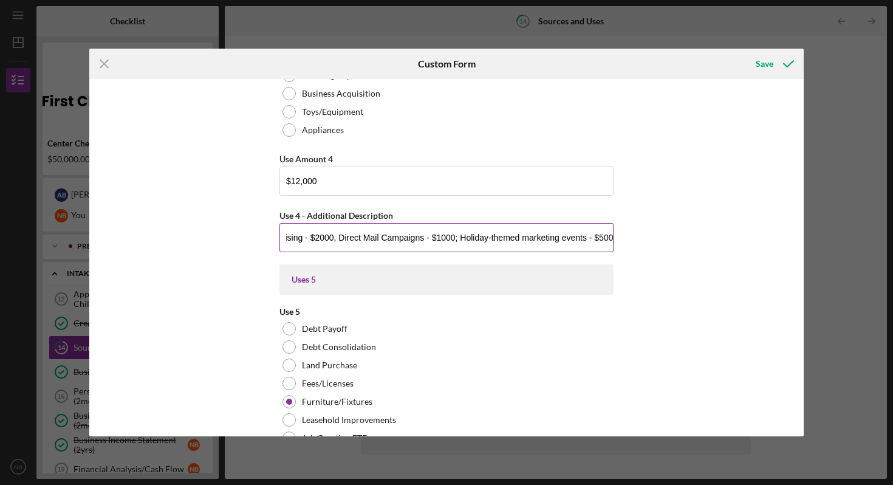
click at [368, 233] on input "8 weeks of social media ads on Instagram and Facebook - $250 per week - $2000; …" at bounding box center [446, 237] width 334 height 29
type input "8 weeks of social media ads on Instagram and Facebook - $250 per week - $2000; …"
drag, startPoint x: 335, startPoint y: 182, endPoint x: 250, endPoint y: 184, distance: 84.5
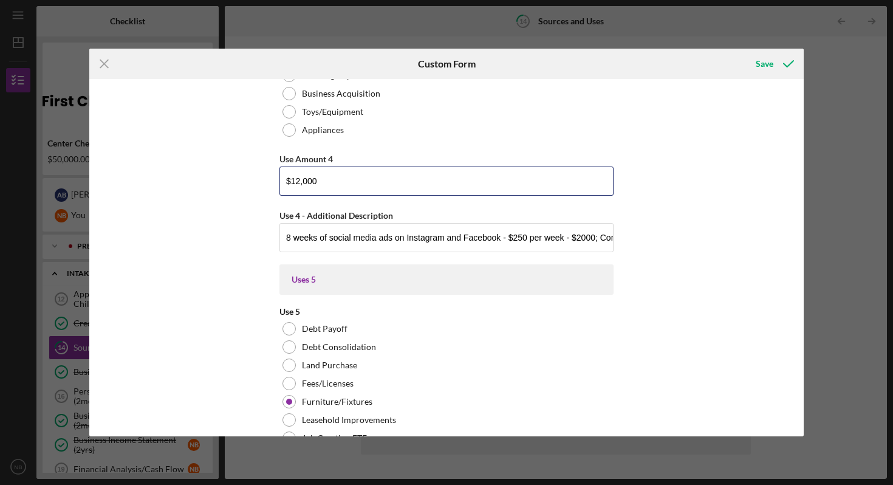
click at [250, 184] on div "Sources In some situations, you may need multiple funding sources to be able to…" at bounding box center [446, 257] width 714 height 357
type input "$0"
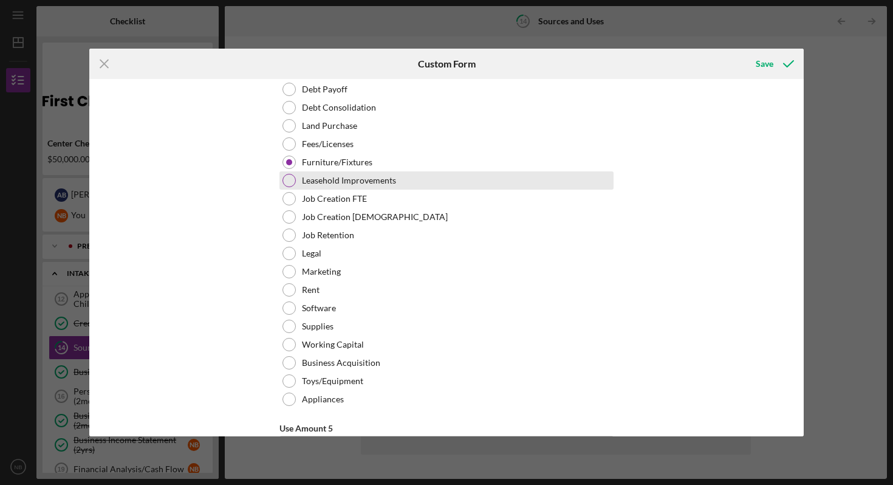
scroll to position [3461, 0]
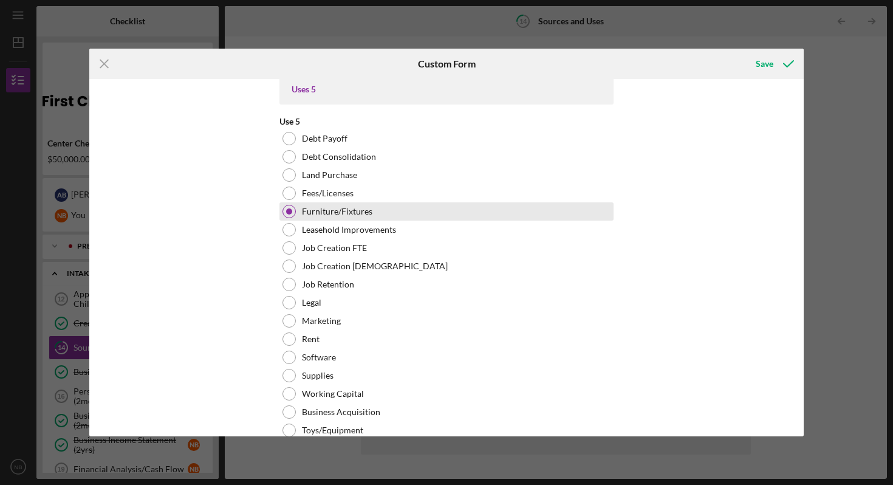
type input "$10,500"
click at [286, 211] on div at bounding box center [289, 211] width 6 height 6
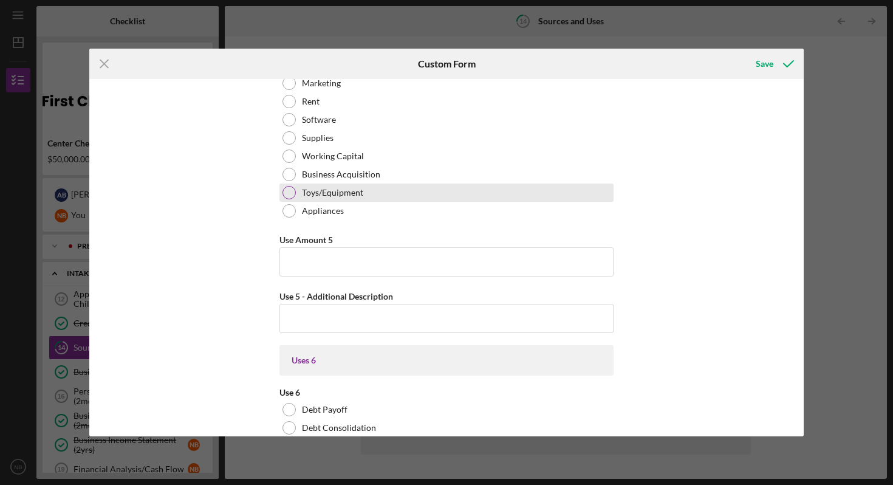
scroll to position [3699, 0]
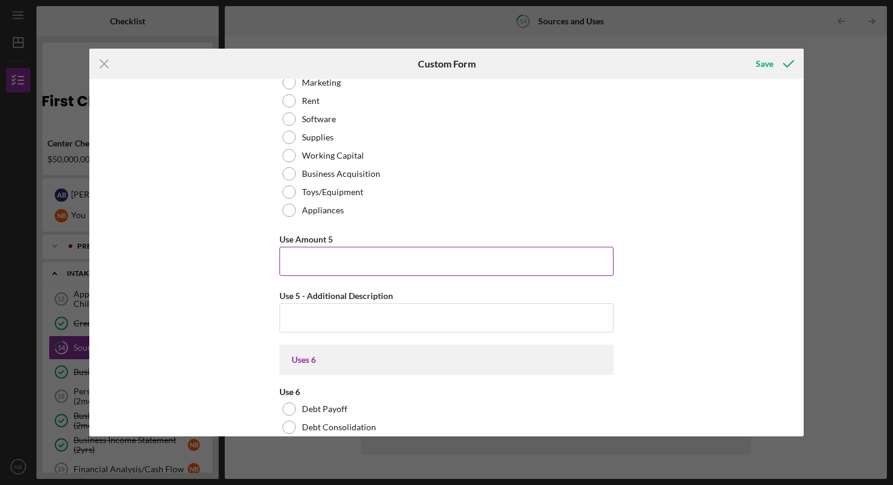
click at [312, 260] on input "Use Amount 5" at bounding box center [446, 261] width 334 height 29
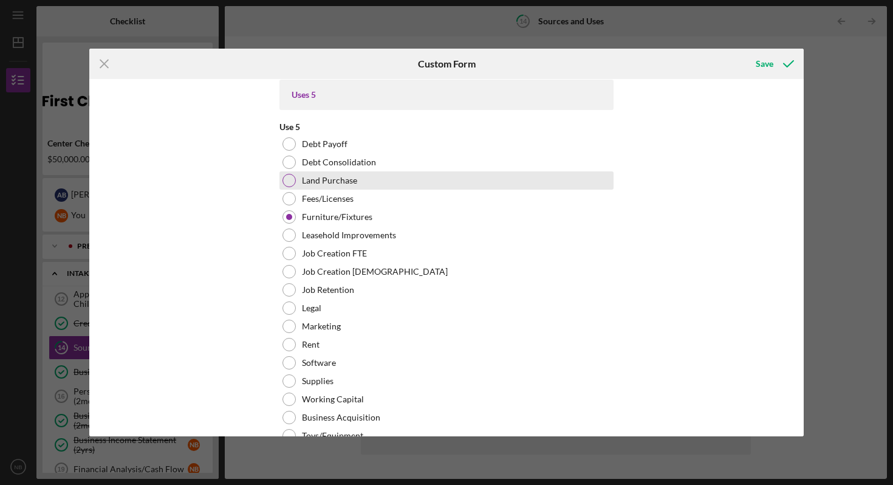
scroll to position [3370, 0]
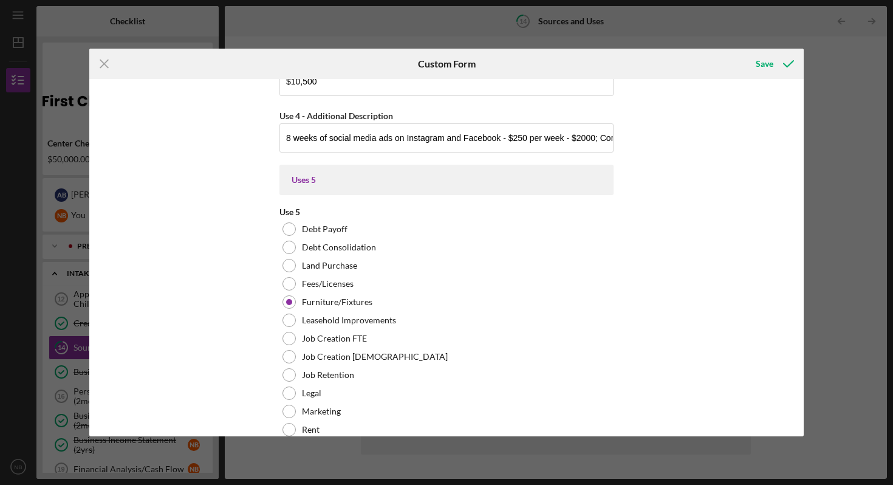
click at [309, 185] on div "Uses 5" at bounding box center [446, 180] width 334 height 30
click at [308, 183] on div "Uses 5" at bounding box center [447, 180] width 310 height 10
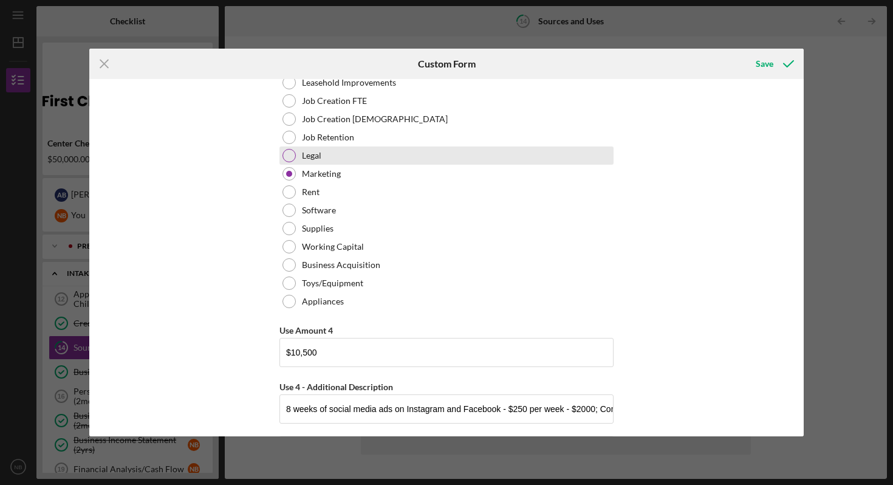
scroll to position [3467, 0]
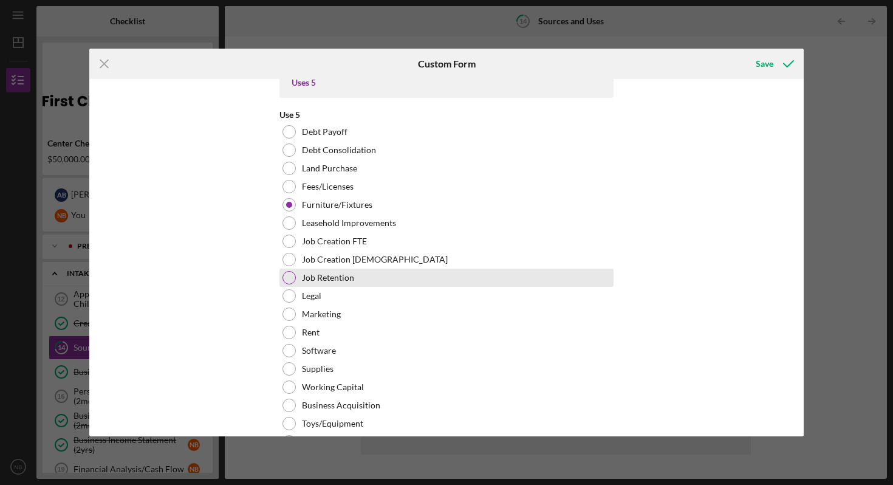
click at [292, 275] on div at bounding box center [288, 277] width 13 height 13
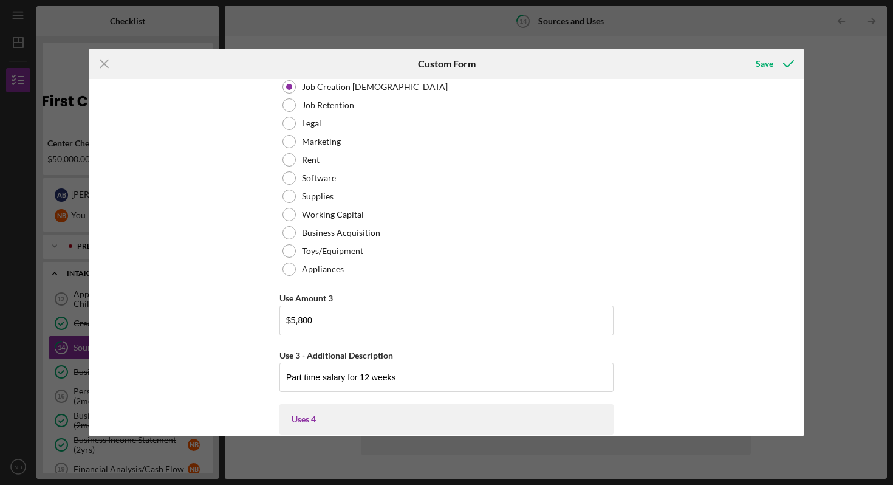
scroll to position [2686, 0]
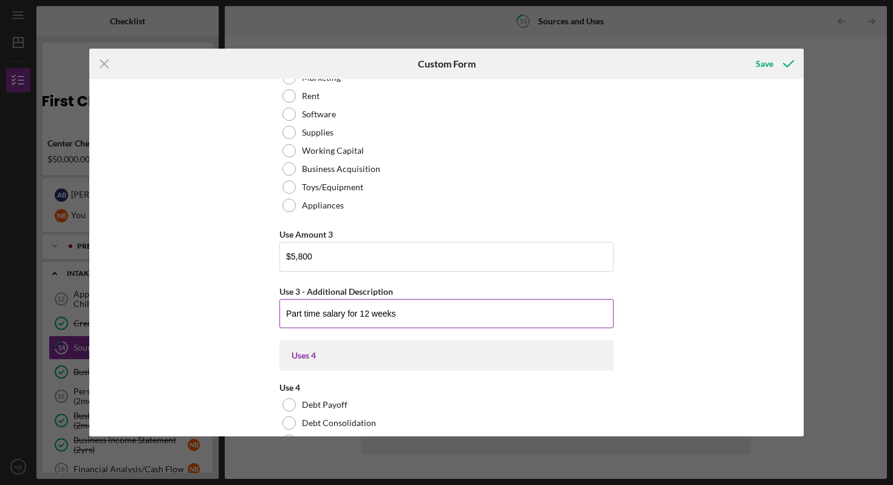
drag, startPoint x: 369, startPoint y: 313, endPoint x: 360, endPoint y: 315, distance: 8.6
click at [360, 315] on input "Part time salary for 12 weeks" at bounding box center [446, 313] width 334 height 29
type input "Part time salary for 8 weeks"
drag, startPoint x: 301, startPoint y: 256, endPoint x: 287, endPoint y: 256, distance: 14.0
click at [287, 256] on input "$5,800" at bounding box center [446, 256] width 334 height 29
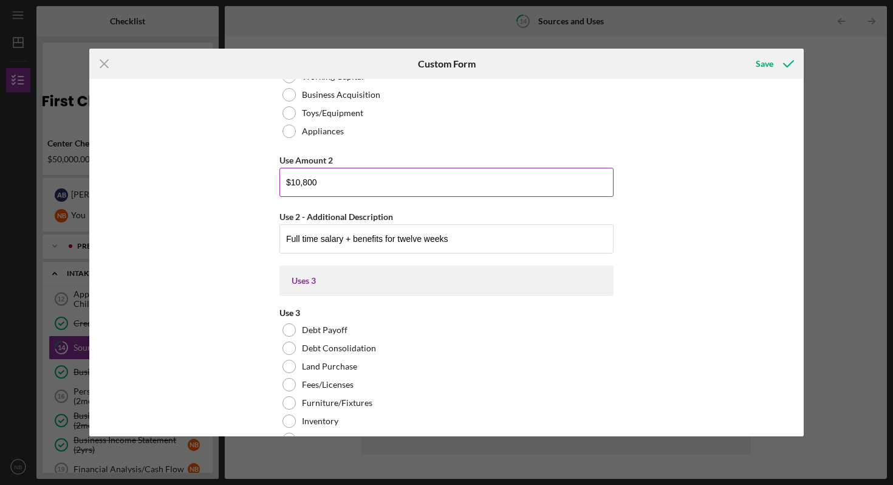
scroll to position [2225, 0]
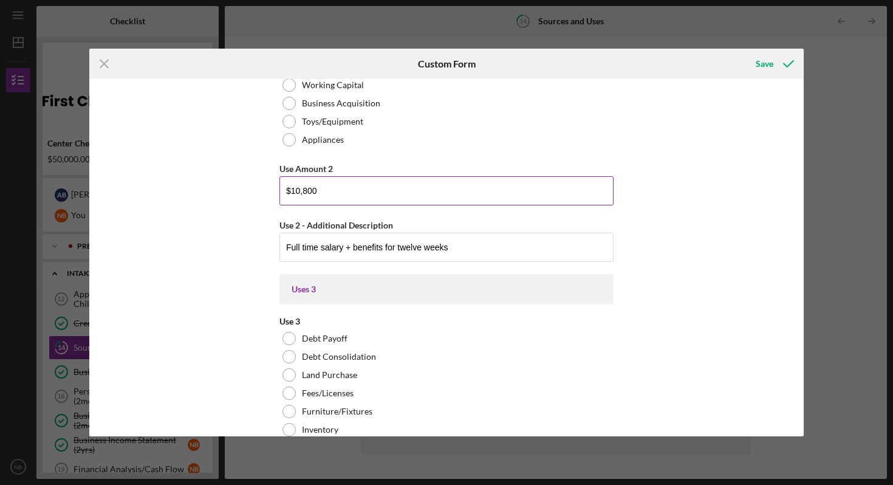
type input "$3,600"
drag, startPoint x: 315, startPoint y: 191, endPoint x: 291, endPoint y: 191, distance: 24.3
click at [291, 191] on input "$10,800" at bounding box center [446, 190] width 334 height 29
type input "$7,600"
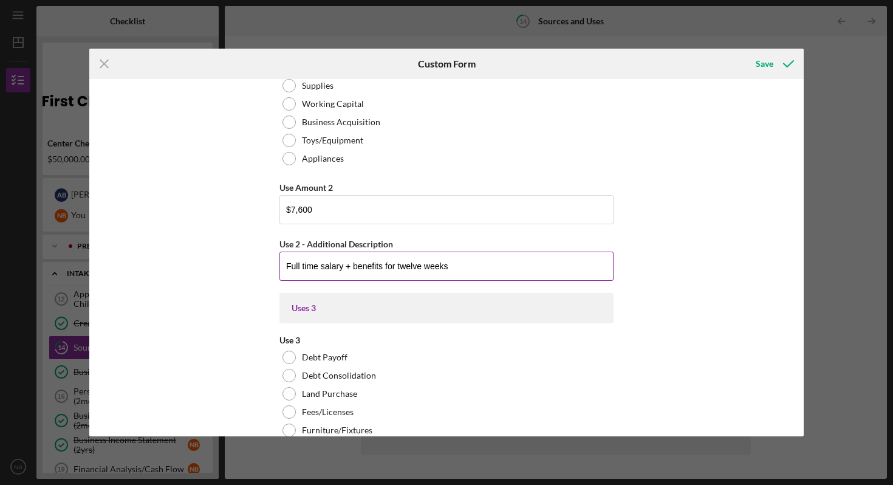
scroll to position [2208, 0]
drag, startPoint x: 420, startPoint y: 263, endPoint x: 396, endPoint y: 263, distance: 23.7
click at [396, 263] on input "Full time salary + benefits for twelve weeks" at bounding box center [446, 264] width 334 height 29
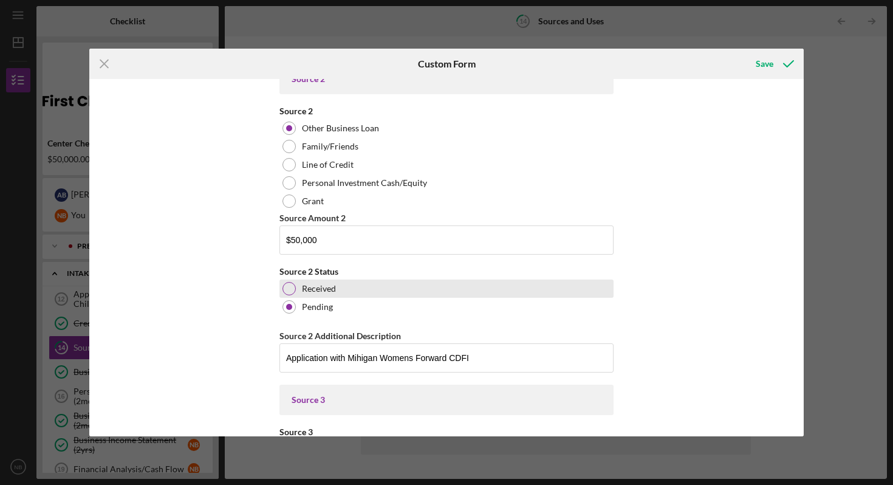
scroll to position [224, 0]
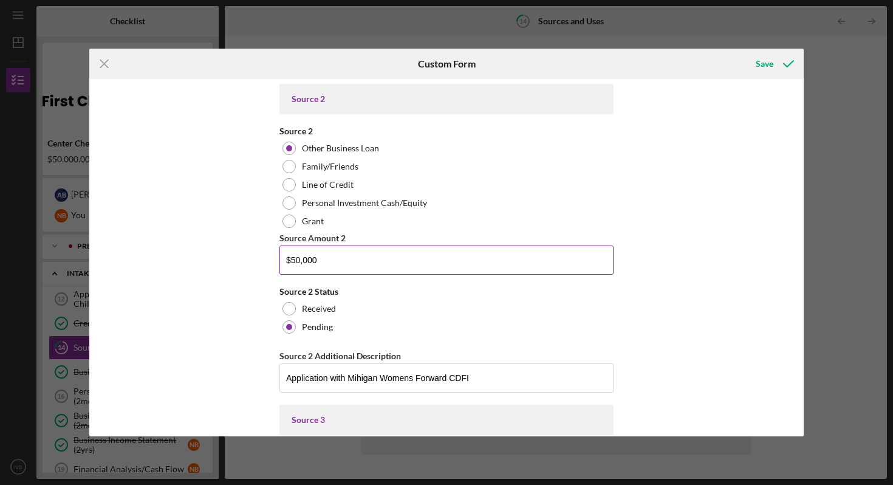
type input "Full time salary + benefits for 8 weeks"
drag, startPoint x: 298, startPoint y: 260, endPoint x: 290, endPoint y: 259, distance: 7.9
click at [290, 259] on input "$50,000" at bounding box center [446, 259] width 334 height 29
type input "$17,300"
click at [354, 379] on input "Application with Mihigan Womens Forward CDFI" at bounding box center [446, 377] width 334 height 29
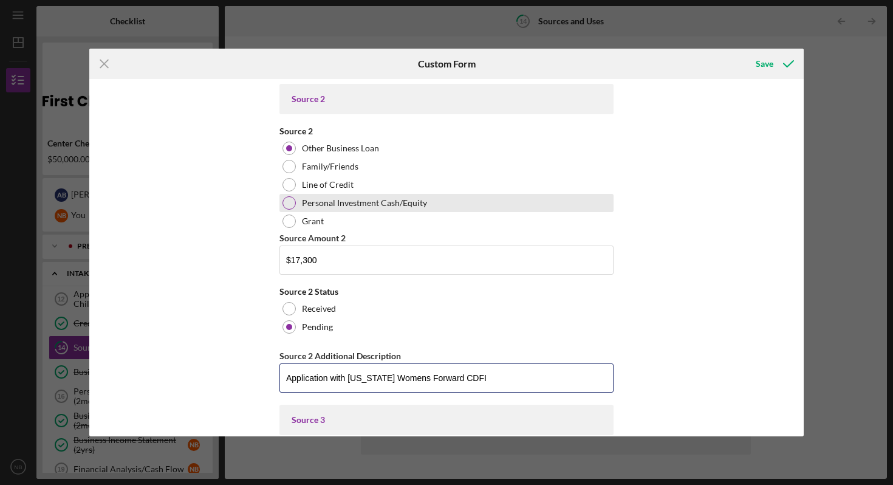
type input "Application with [US_STATE] Womens Forward CDFI"
click at [282, 199] on div at bounding box center [288, 202] width 13 height 13
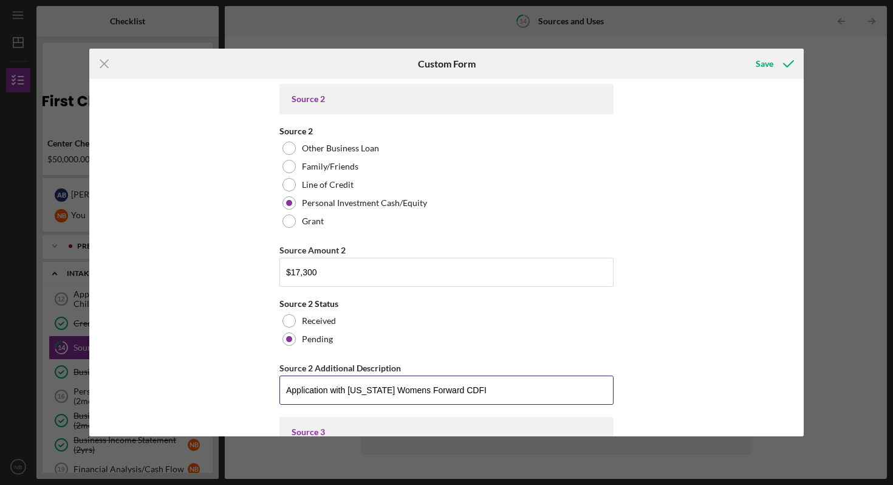
drag, startPoint x: 479, startPoint y: 388, endPoint x: 228, endPoint y: 354, distance: 253.8
click at [224, 366] on div "Sources In some situations, you may need multiple funding sources to be able to…" at bounding box center [446, 257] width 714 height 357
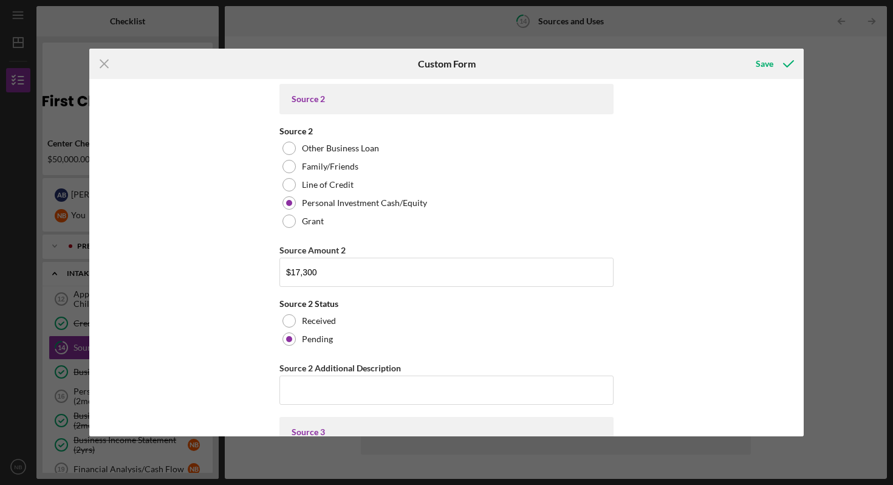
click at [656, 229] on div "Sources In some situations, you may need multiple funding sources to be able to…" at bounding box center [446, 257] width 714 height 357
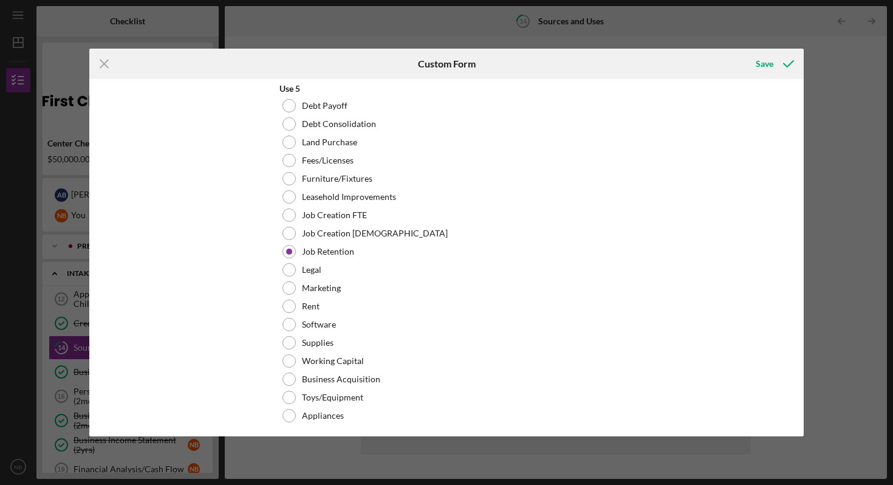
scroll to position [3515, 0]
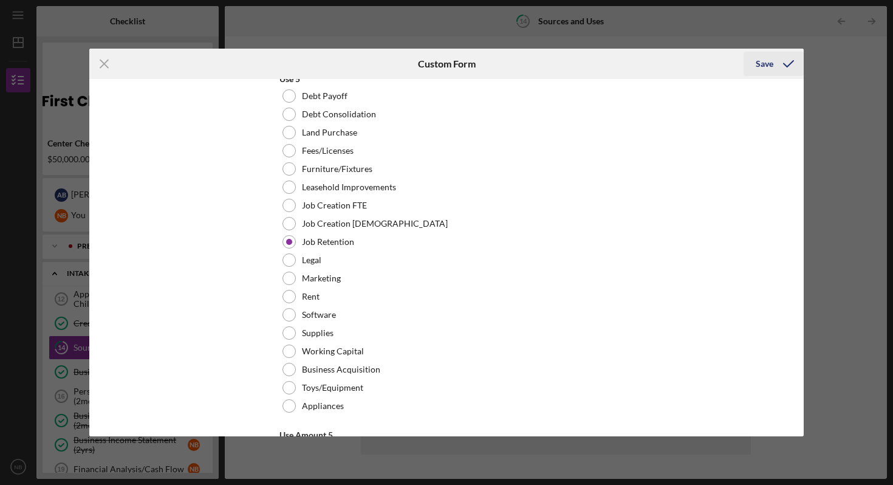
click at [762, 68] on div "Save" at bounding box center [765, 64] width 18 height 24
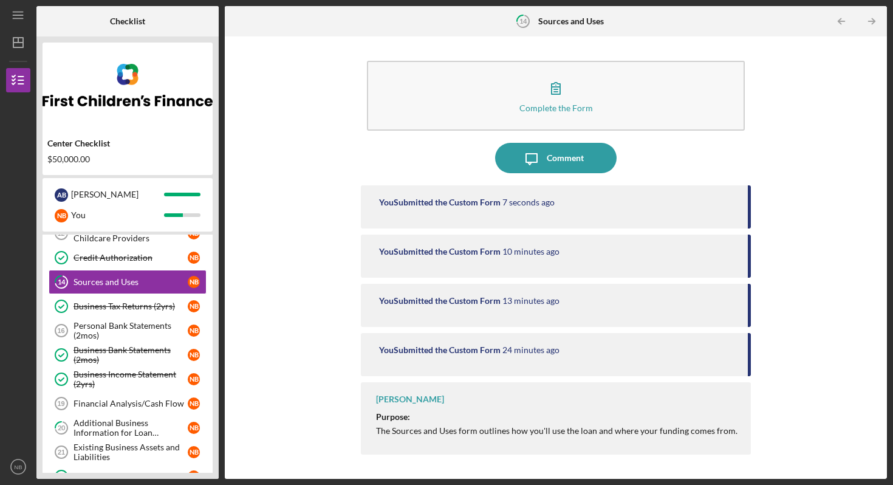
scroll to position [74, 0]
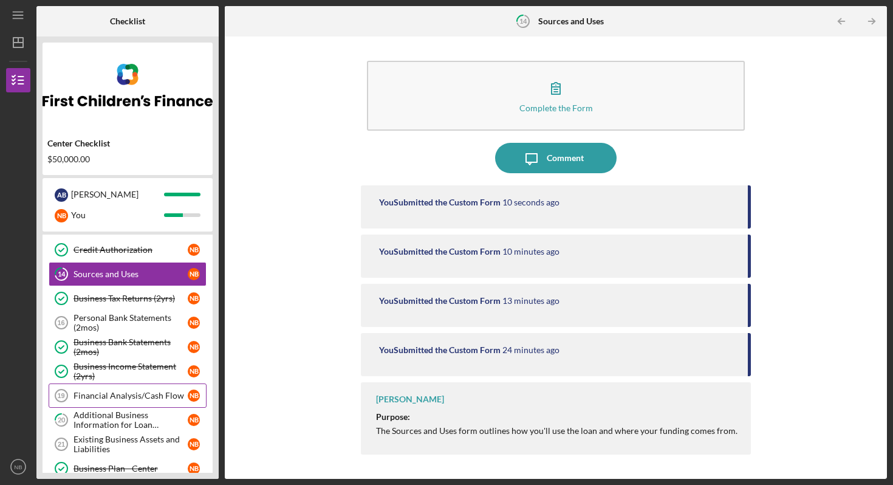
click at [91, 397] on div "Financial Analysis/Cash Flow" at bounding box center [131, 396] width 114 height 10
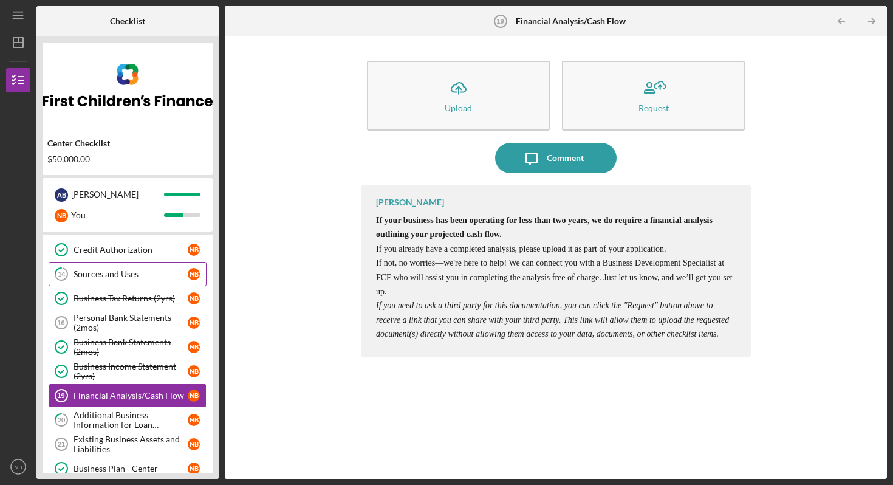
click at [100, 276] on div "Sources and Uses" at bounding box center [131, 274] width 114 height 10
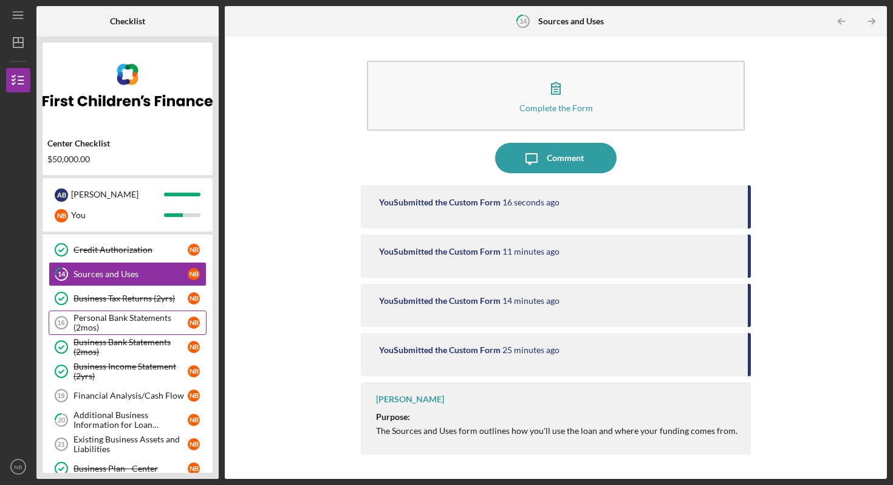
click at [88, 323] on div "Personal Bank Statements (2mos)" at bounding box center [131, 322] width 114 height 19
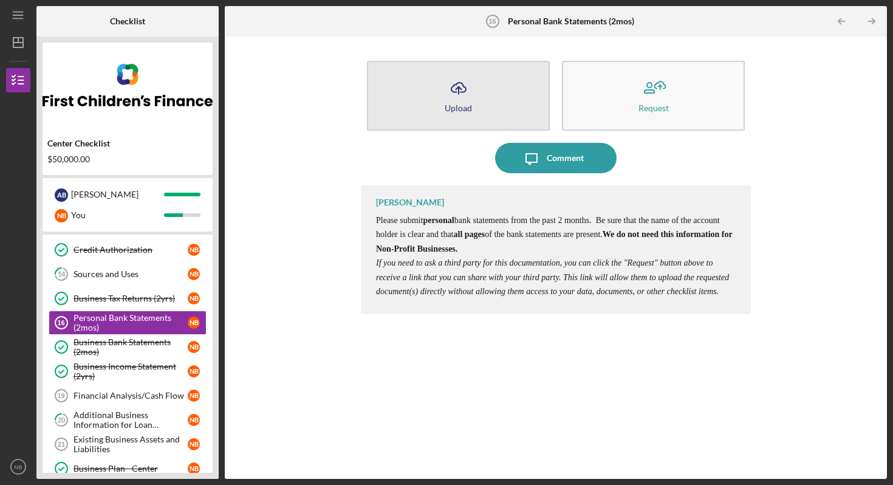
click at [487, 89] on button "Icon/Upload Upload" at bounding box center [458, 96] width 183 height 70
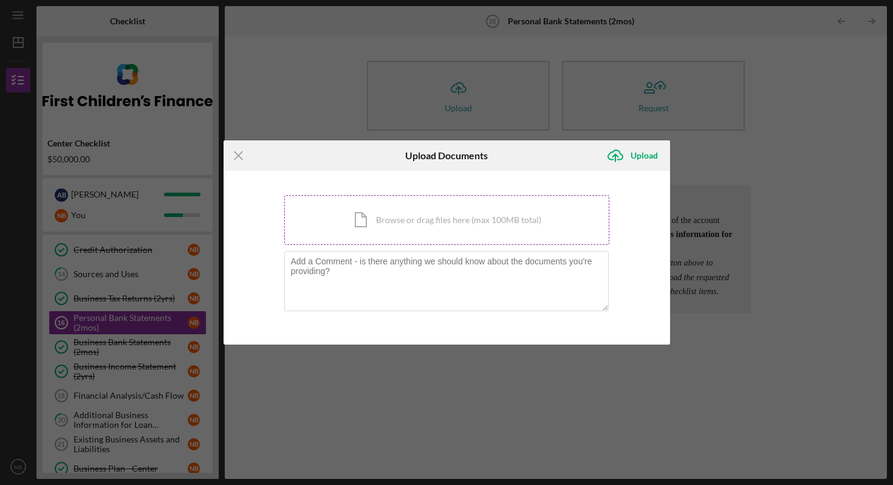
click at [456, 223] on div "Icon/Document Browse or drag files here (max 100MB total) Tap to choose files o…" at bounding box center [446, 220] width 325 height 50
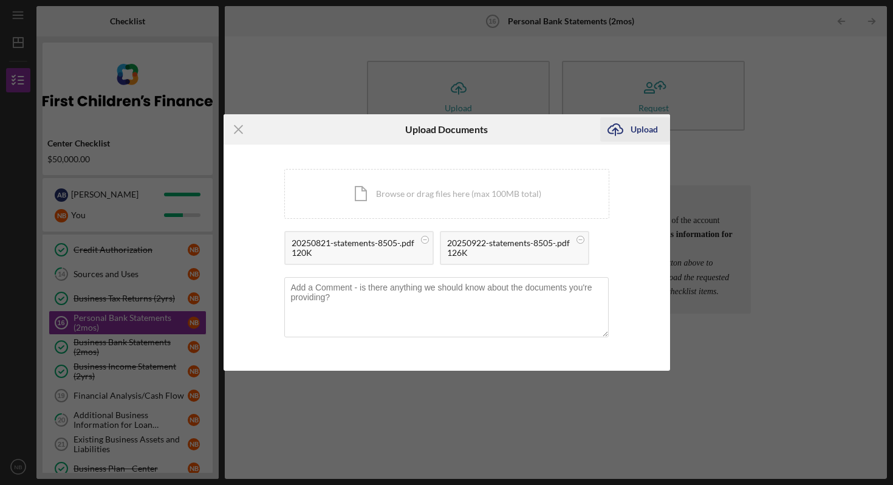
click at [635, 136] on div "Upload" at bounding box center [644, 129] width 27 height 24
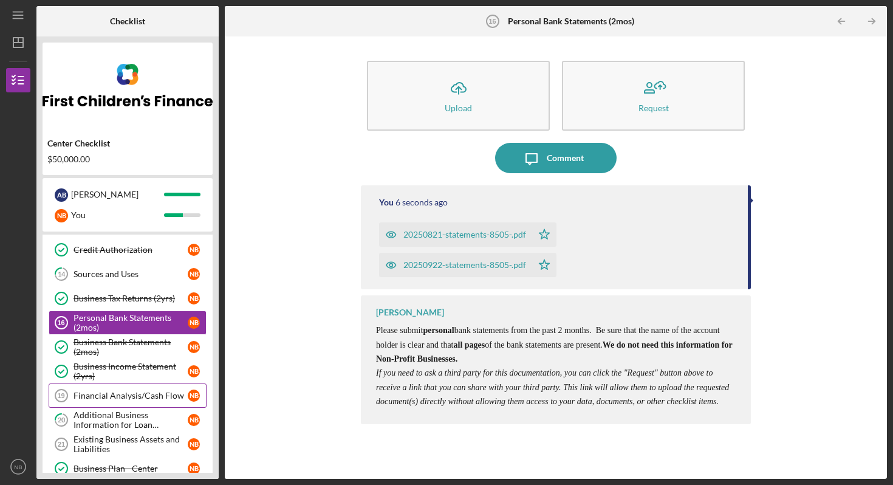
click at [148, 400] on link "Financial Analysis/Cash Flow 19 Financial Analysis/Cash Flow N B" at bounding box center [128, 395] width 158 height 24
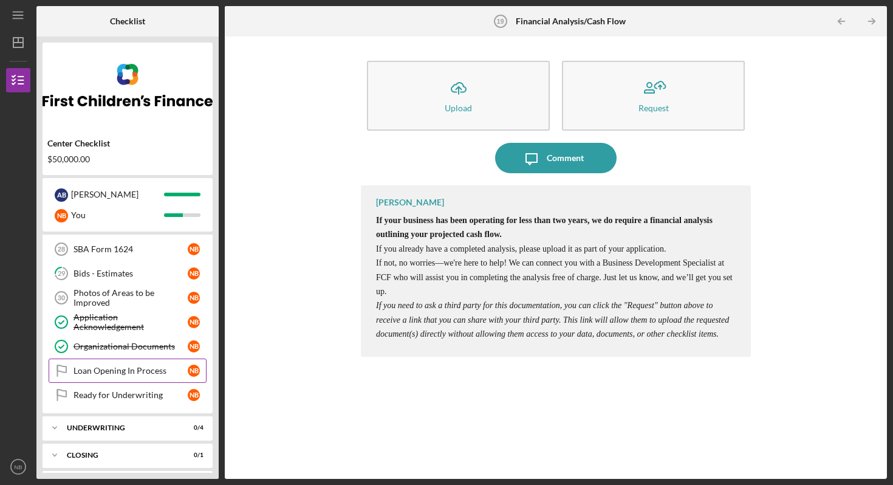
scroll to position [438, 0]
click at [91, 303] on div "Photos of Areas to be Improved" at bounding box center [131, 298] width 114 height 19
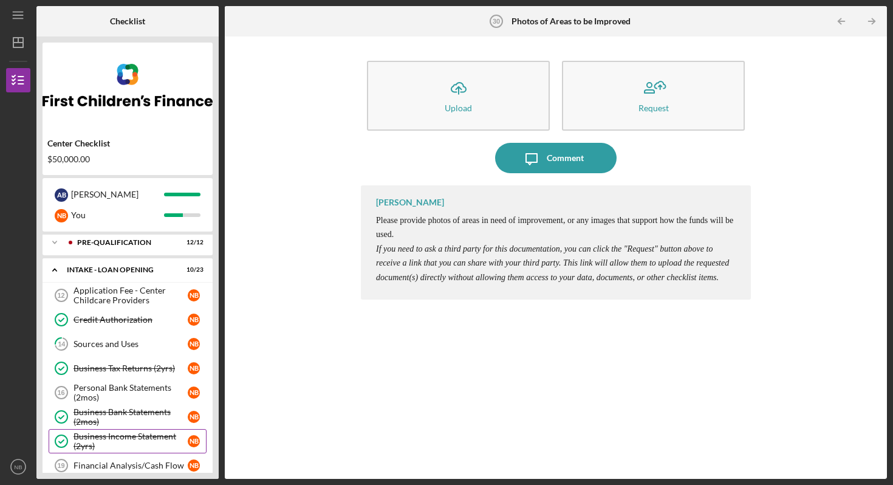
scroll to position [24, 0]
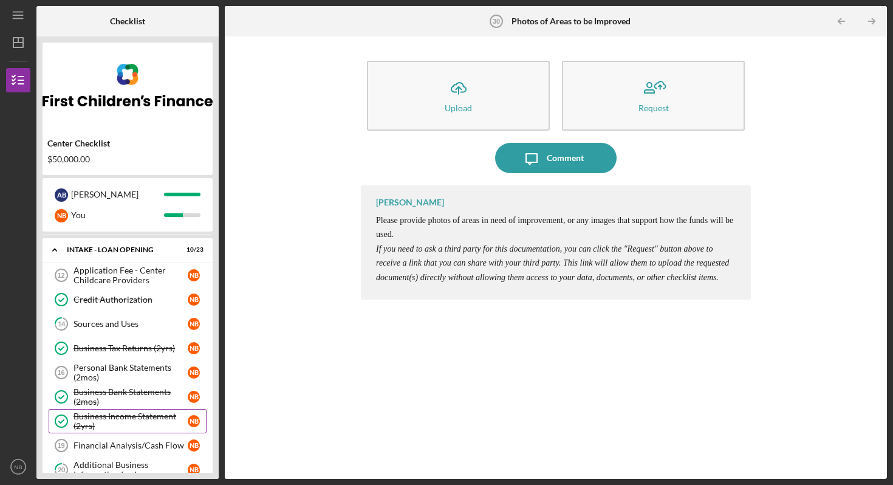
click at [103, 446] on div "Financial Analysis/Cash Flow" at bounding box center [131, 445] width 114 height 10
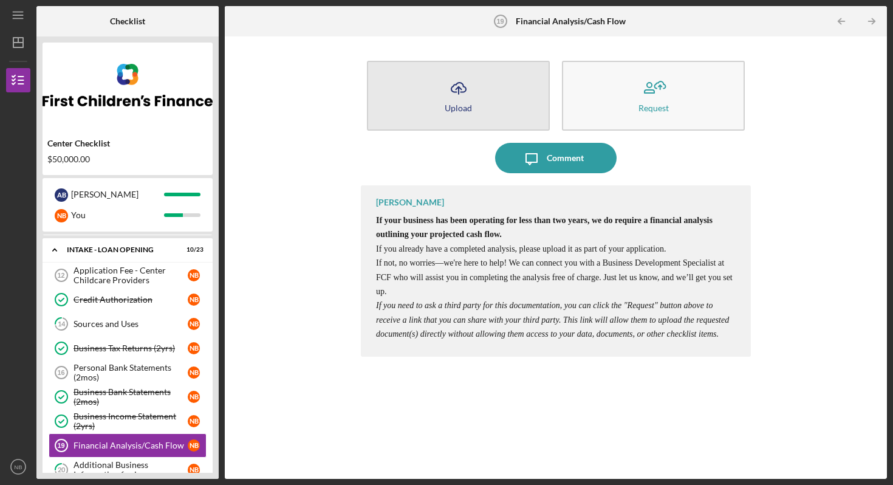
click at [487, 105] on button "Icon/Upload Upload" at bounding box center [458, 96] width 183 height 70
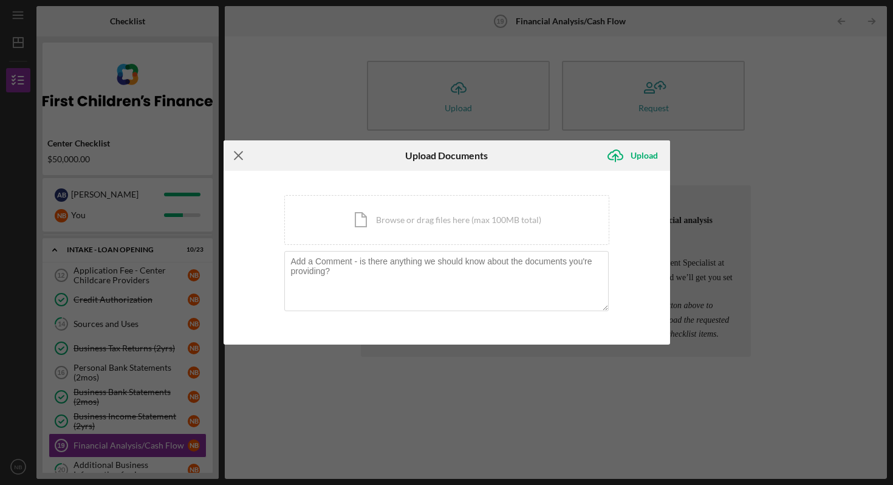
click at [240, 162] on icon "Icon/Menu Close" at bounding box center [239, 155] width 30 height 30
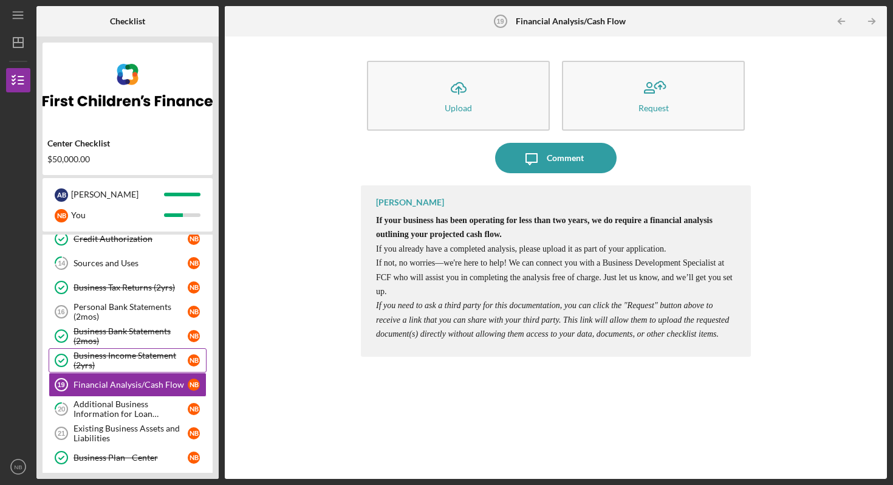
scroll to position [91, 0]
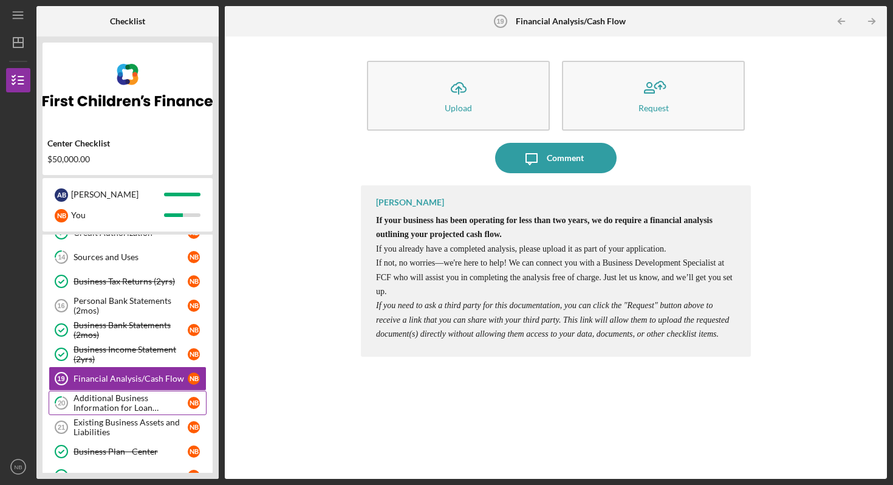
click at [130, 408] on div "Additional Business Information for Loan Application" at bounding box center [131, 402] width 114 height 19
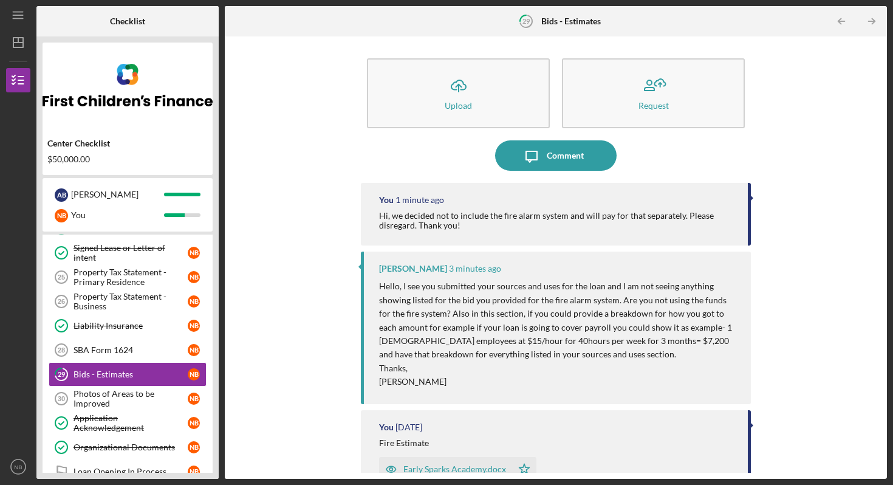
scroll to position [90, 0]
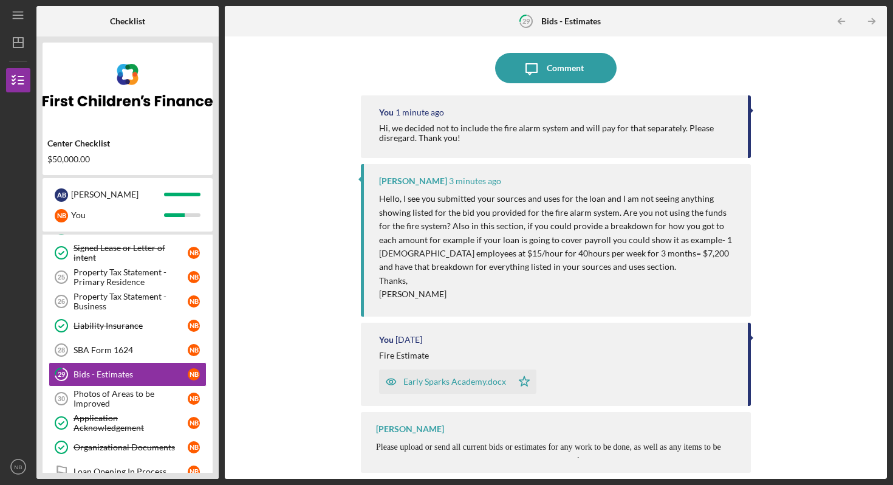
click at [549, 250] on p "Hello, I see you submitted your sources and uses for the loan and I am not seei…" at bounding box center [559, 232] width 360 height 81
click at [441, 275] on p "Thanks," at bounding box center [559, 280] width 360 height 13
click at [533, 280] on p "Thanks," at bounding box center [559, 280] width 360 height 13
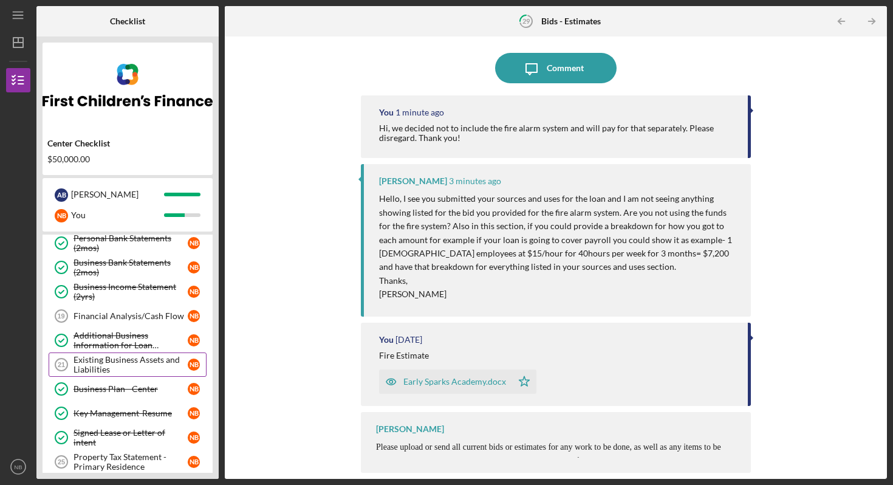
scroll to position [0, 0]
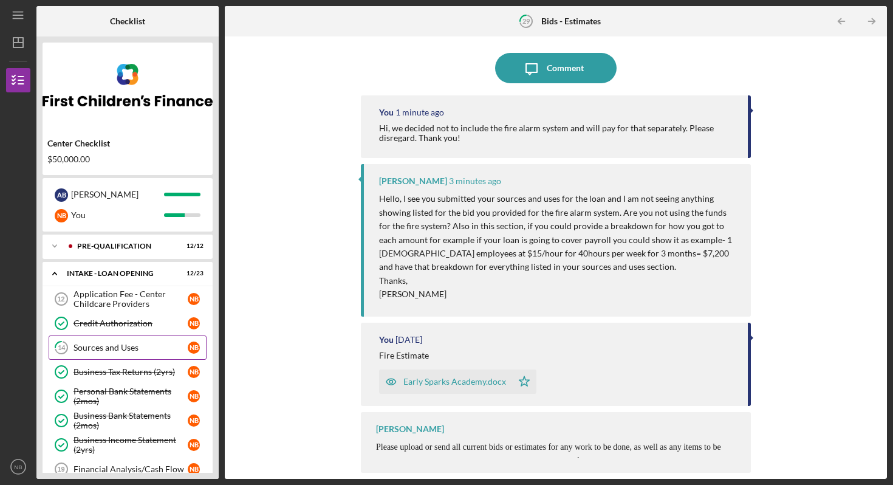
click at [148, 355] on link "14 Sources and Uses N B" at bounding box center [128, 347] width 158 height 24
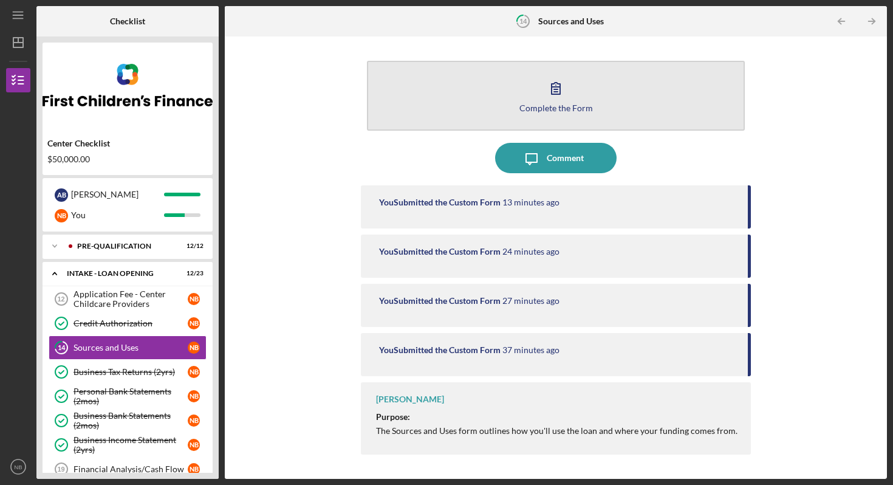
click at [559, 106] on div "Complete the Form" at bounding box center [556, 107] width 74 height 9
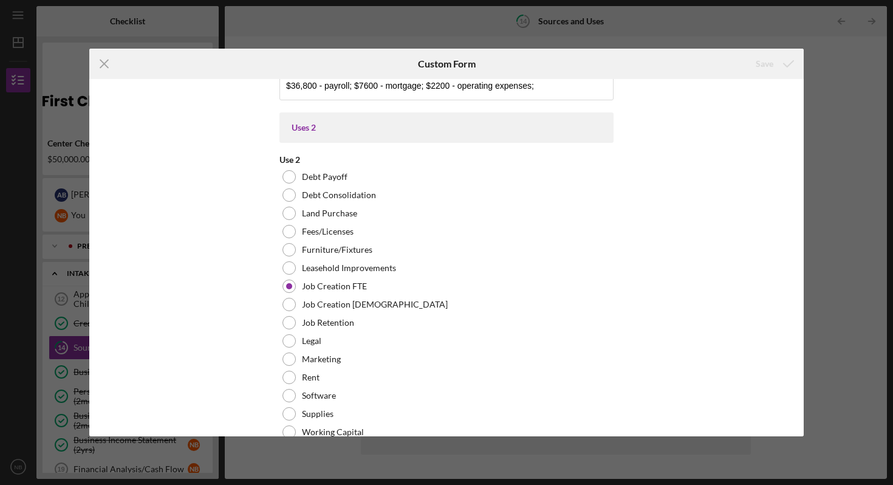
scroll to position [1799, 0]
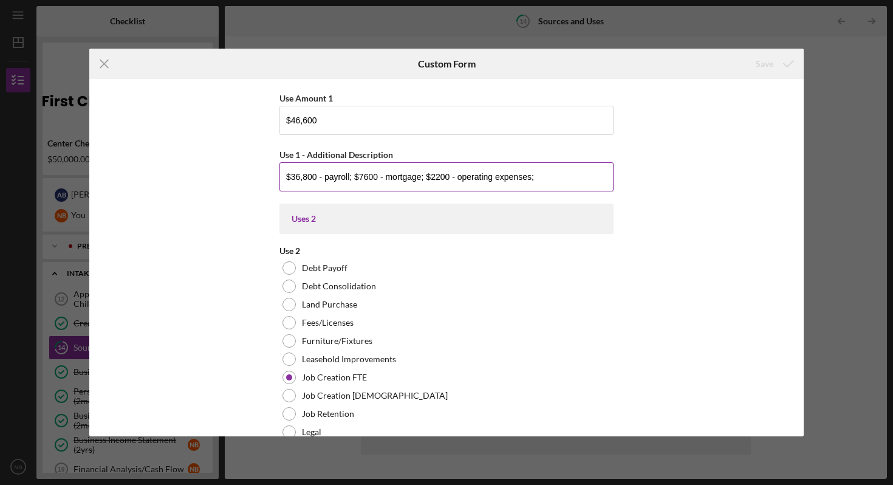
click at [355, 177] on input "$36,800 - payroll; $7600 - mortgage; $2200 - operating expenses;" at bounding box center [446, 176] width 334 height 29
click at [351, 176] on input "$36,800 - payroll; $7600 - mortgage; $2200 - operating expenses;" at bounding box center [446, 176] width 334 height 29
drag, startPoint x: 553, startPoint y: 181, endPoint x: 285, endPoint y: 176, distance: 267.9
click at [285, 176] on input "$36,800 - payroll; $7600 - mortgage; $2200 - operating expenses;" at bounding box center [446, 176] width 334 height 29
